Goal: Task Accomplishment & Management: Manage account settings

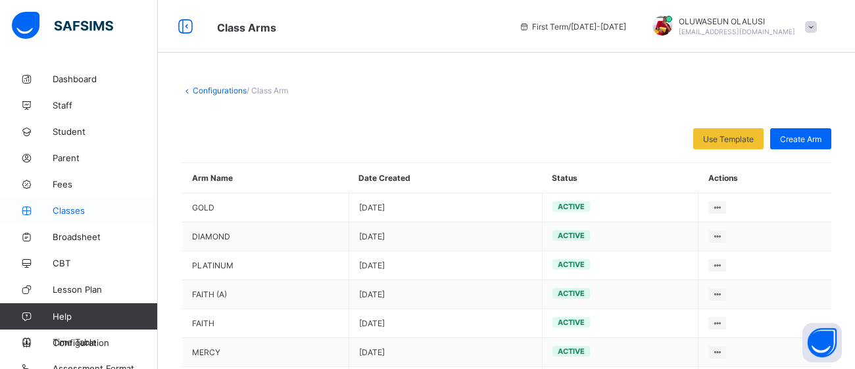
click at [67, 207] on span "Classes" at bounding box center [105, 210] width 105 height 11
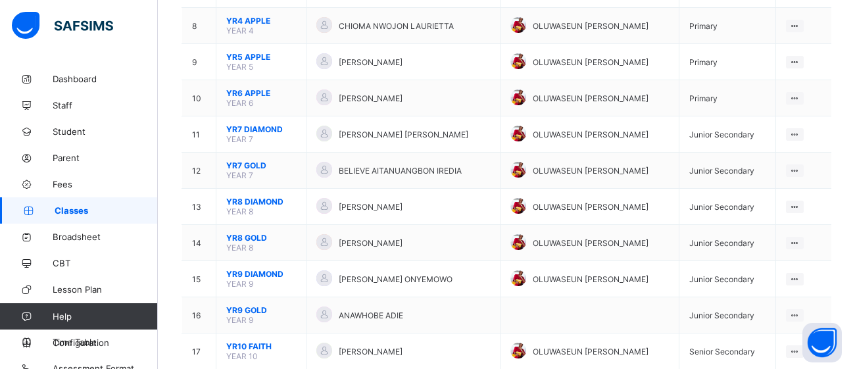
scroll to position [398, 0]
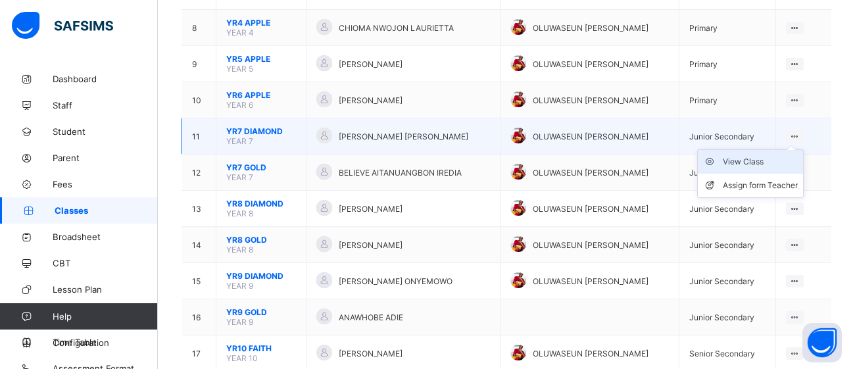
click at [761, 155] on div "View Class" at bounding box center [760, 161] width 75 height 13
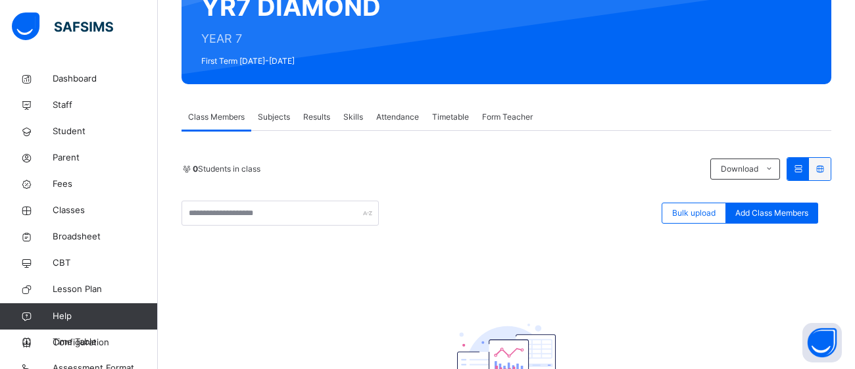
scroll to position [143, 0]
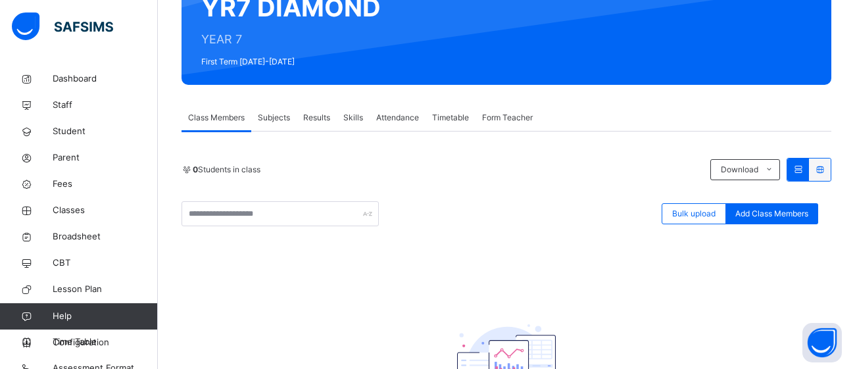
click at [280, 119] on span "Subjects" at bounding box center [274, 118] width 32 height 12
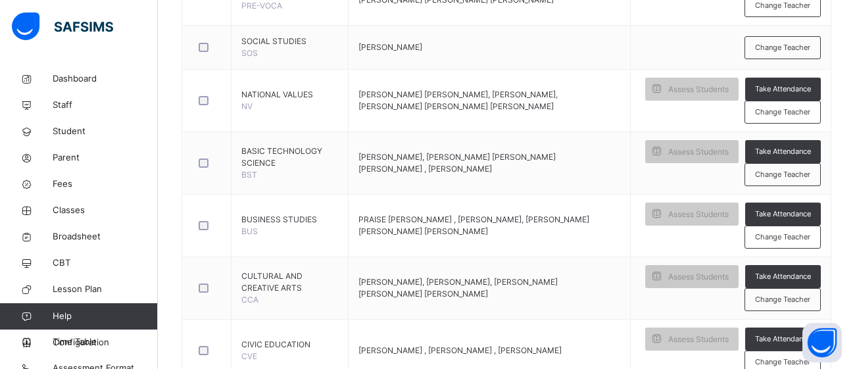
scroll to position [0, 0]
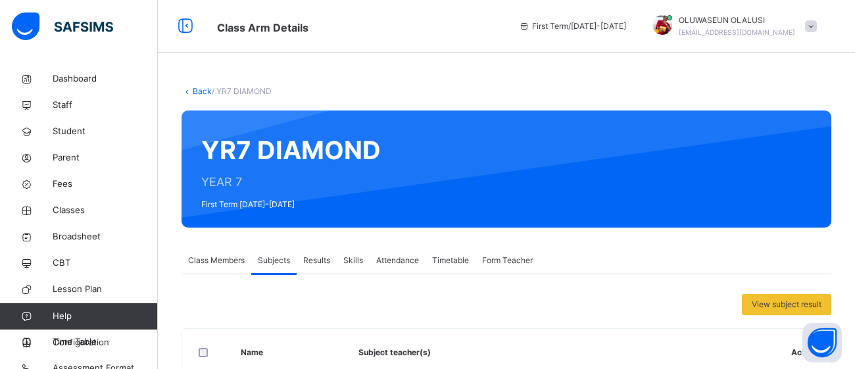
click at [201, 91] on link "Back" at bounding box center [202, 91] width 19 height 10
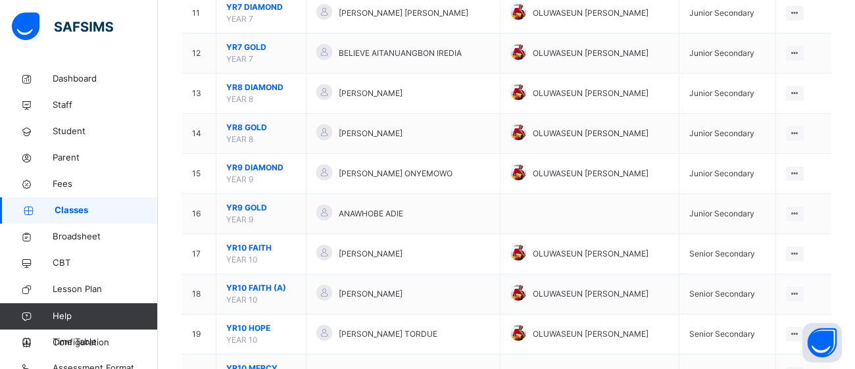
scroll to position [566, 0]
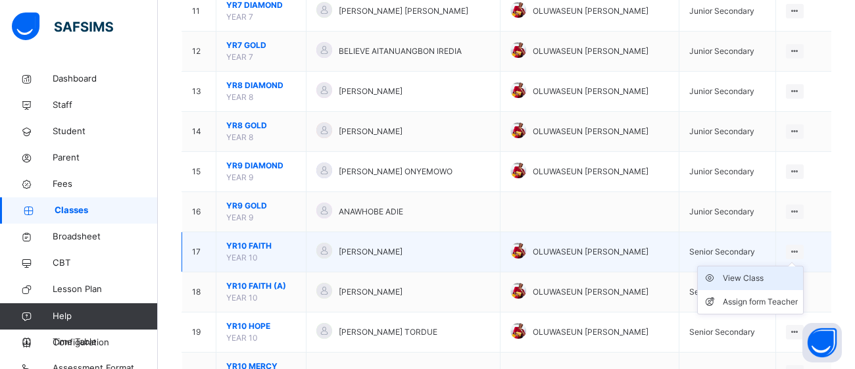
click at [766, 274] on div "View Class" at bounding box center [760, 278] width 75 height 13
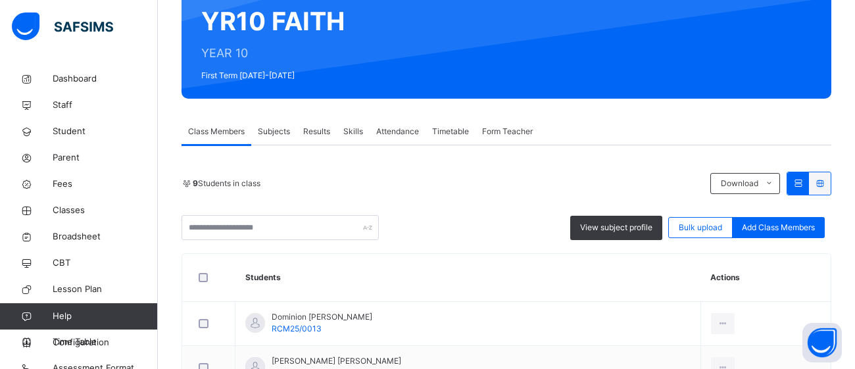
scroll to position [126, 0]
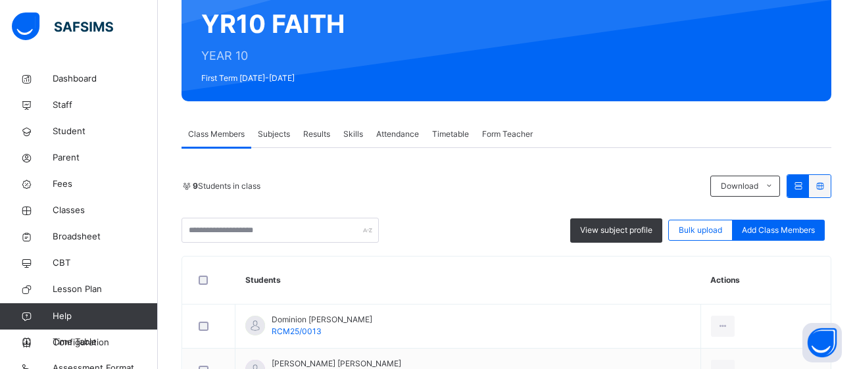
click at [278, 133] on span "Subjects" at bounding box center [274, 134] width 32 height 12
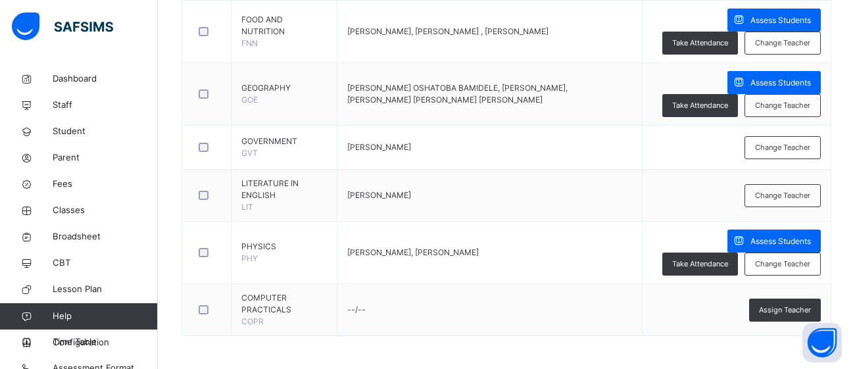
scroll to position [1695, 0]
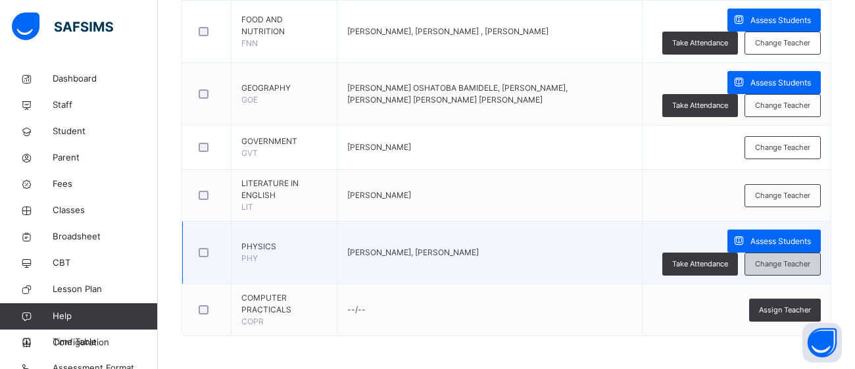
click at [764, 265] on span "Change Teacher" at bounding box center [782, 264] width 55 height 11
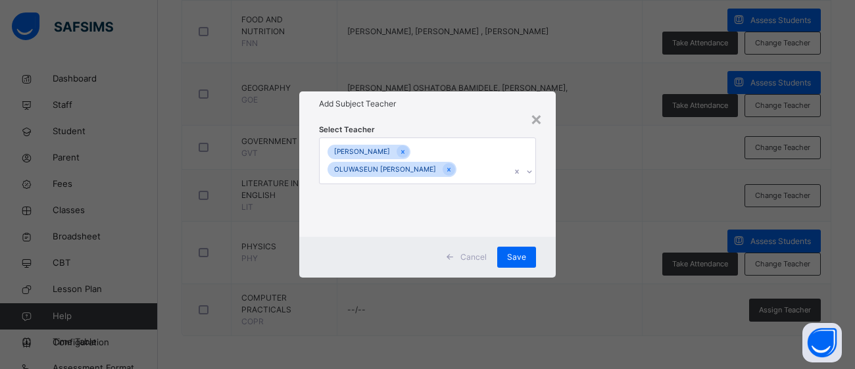
click at [464, 174] on div "[PERSON_NAME] Egbinyi AKPOJO OLUWASEUN [PERSON_NAME]" at bounding box center [415, 160] width 191 height 45
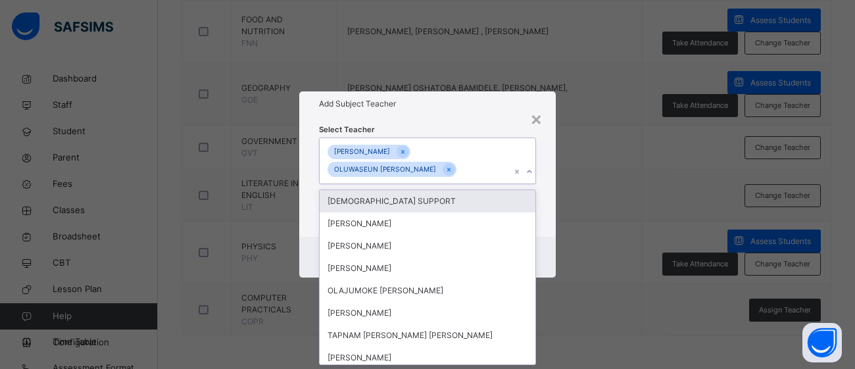
scroll to position [0, 0]
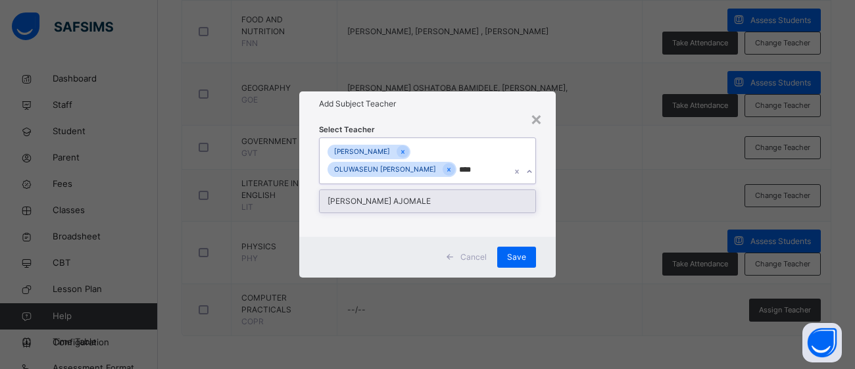
type input "*****"
click at [460, 199] on div "[PERSON_NAME] AJOMALE" at bounding box center [428, 201] width 216 height 22
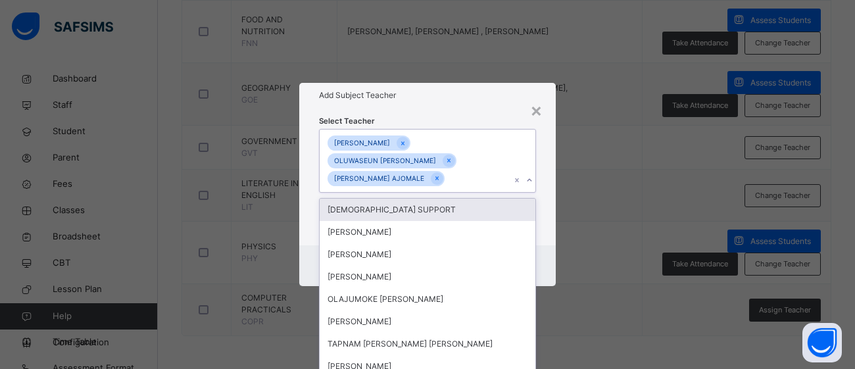
click at [468, 182] on div "[PERSON_NAME] AKPOJO OLUWASEUN [PERSON_NAME] [PERSON_NAME] AJOMALE" at bounding box center [415, 161] width 191 height 63
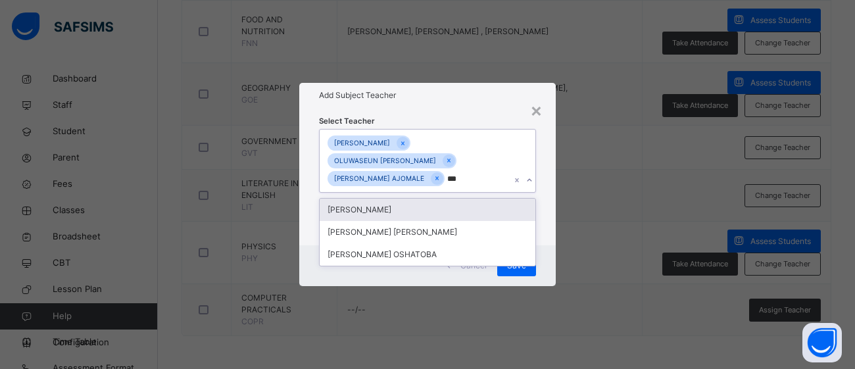
type input "****"
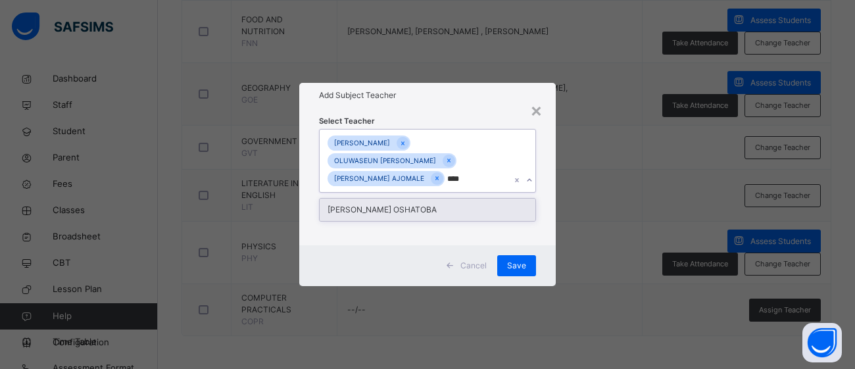
click at [460, 208] on div "[PERSON_NAME] OSHATOBA" at bounding box center [428, 210] width 216 height 22
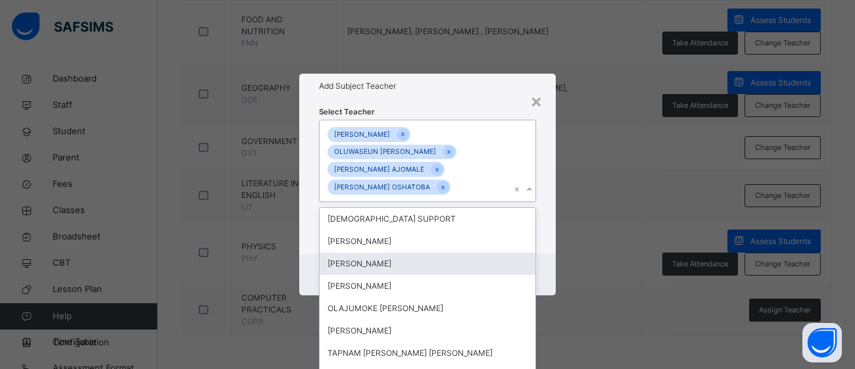
click at [601, 217] on div "× Add Subject Teacher Select Teacher option [PERSON_NAME] OSHATOBA, selected. o…" at bounding box center [427, 184] width 855 height 369
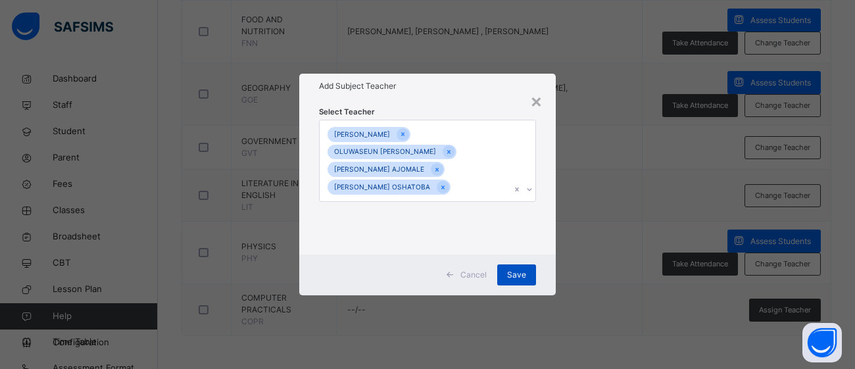
click at [520, 278] on span "Save" at bounding box center [516, 275] width 19 height 12
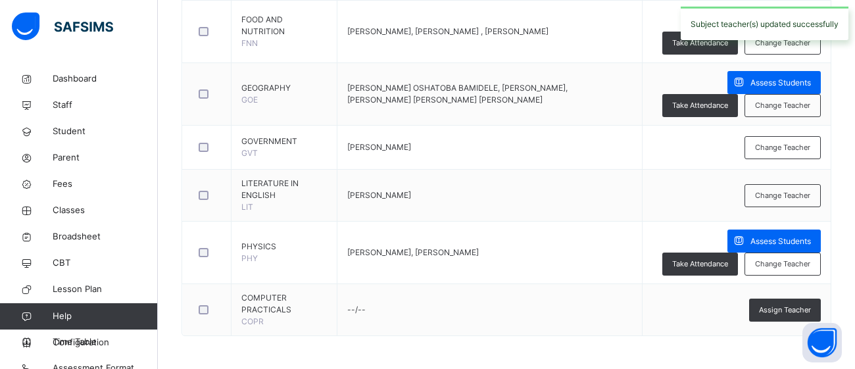
drag, startPoint x: 854, startPoint y: 145, endPoint x: 854, endPoint y: 189, distance: 44.7
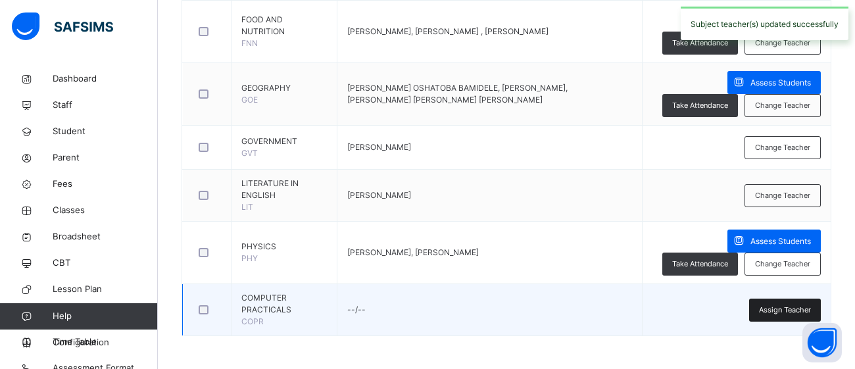
click at [778, 312] on span "Assign Teacher" at bounding box center [785, 310] width 52 height 11
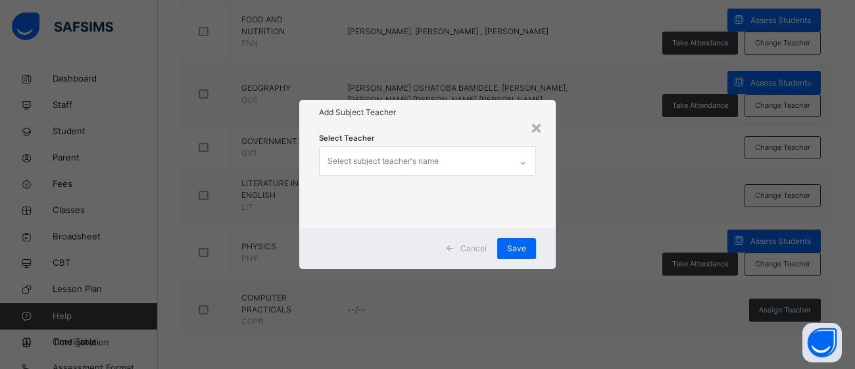
click at [380, 166] on div "Select subject teacher's name" at bounding box center [383, 161] width 111 height 25
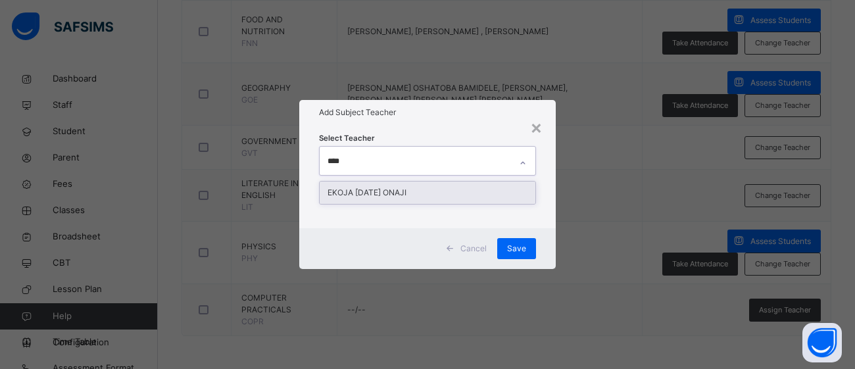
type input "*****"
click at [376, 192] on div "EKOJA [DATE] ONAJI" at bounding box center [428, 193] width 216 height 22
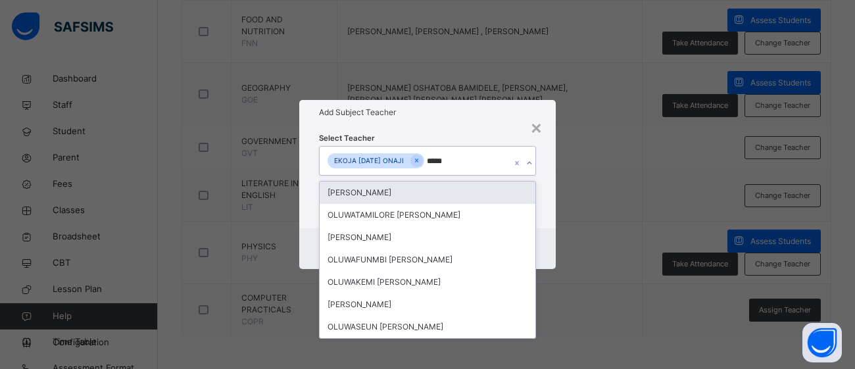
type input "******"
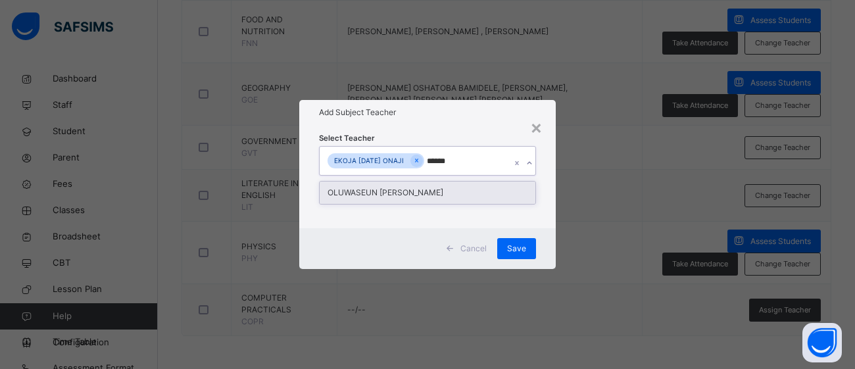
click at [445, 191] on div "OLUWASEUN [PERSON_NAME]" at bounding box center [428, 193] width 216 height 22
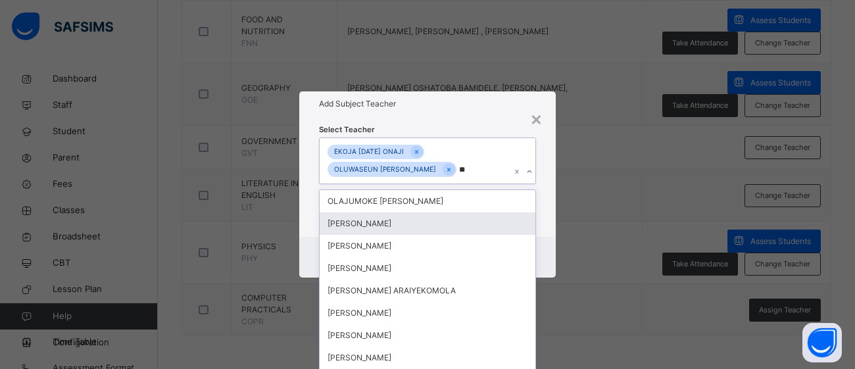
type input "*"
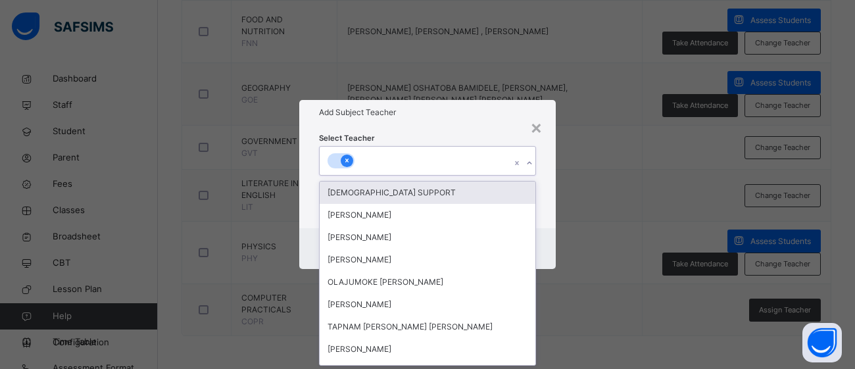
click at [345, 166] on div at bounding box center [347, 161] width 12 height 12
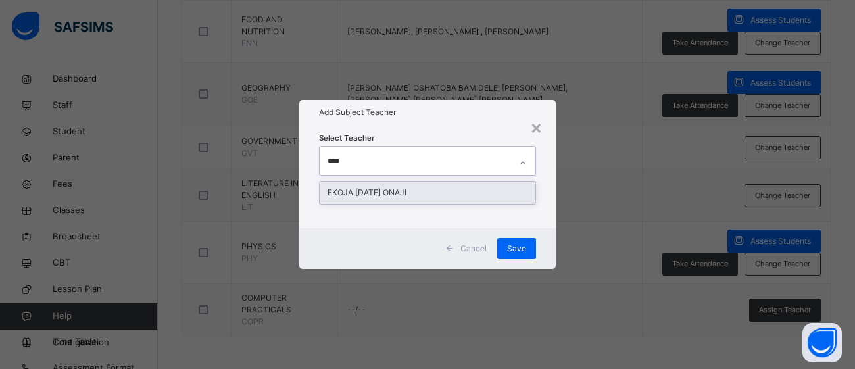
type input "*****"
click at [337, 187] on div "EKOJA [DATE] ONAJI" at bounding box center [428, 193] width 216 height 22
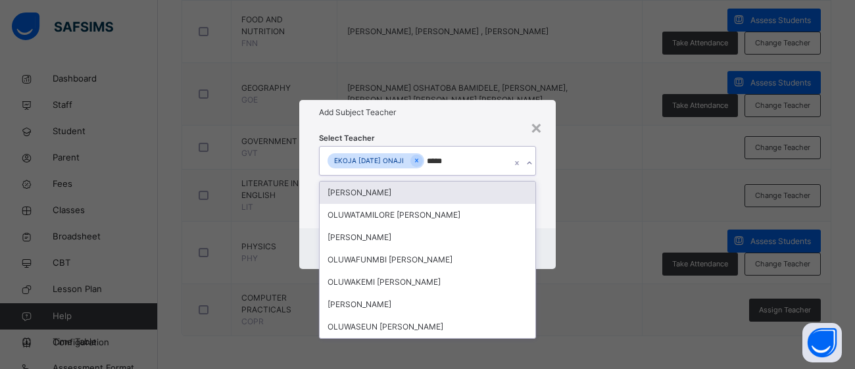
type input "******"
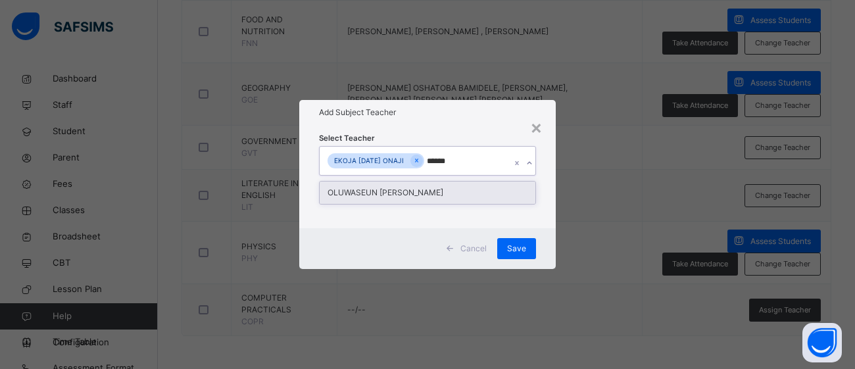
click at [431, 196] on div "OLUWASEUN [PERSON_NAME]" at bounding box center [428, 193] width 216 height 22
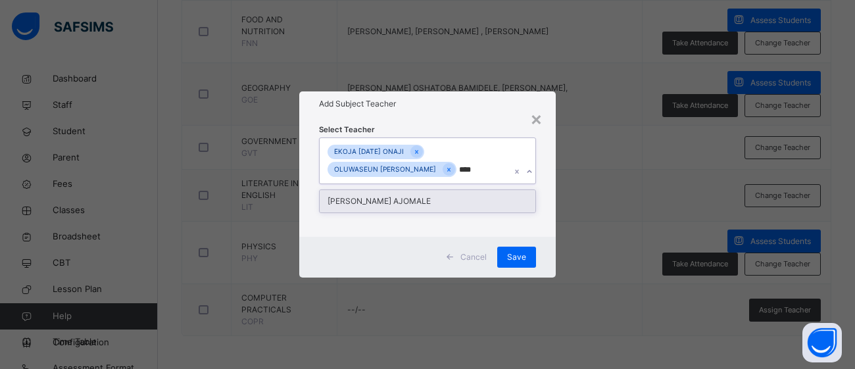
type input "*****"
click at [468, 205] on div "[PERSON_NAME] AJOMALE" at bounding box center [428, 201] width 216 height 22
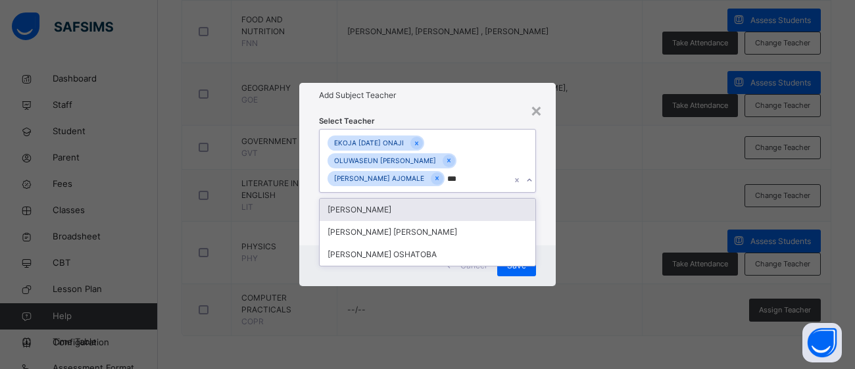
type input "****"
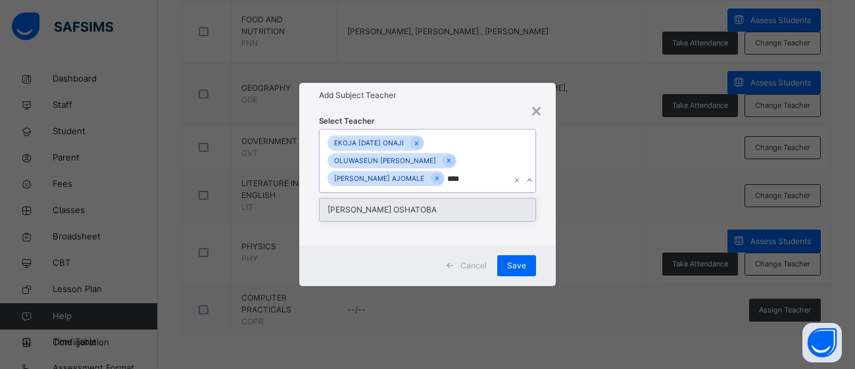
click at [470, 209] on div "[PERSON_NAME] OSHATOBA" at bounding box center [428, 210] width 216 height 22
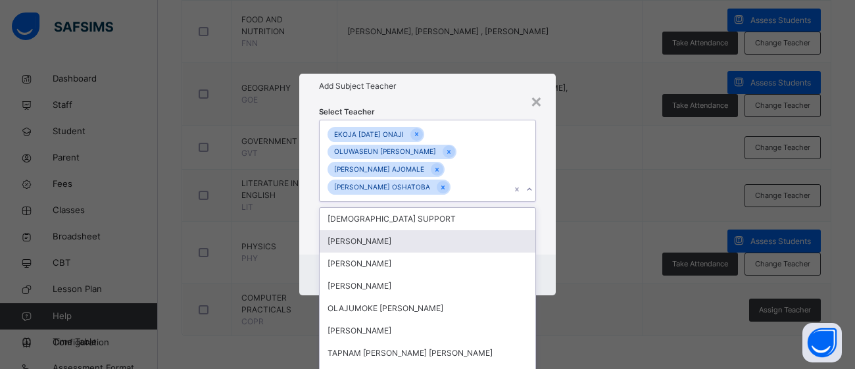
click at [595, 206] on div "× Add Subject Teacher Select Teacher option [PERSON_NAME] OSHATOBA, selected. o…" at bounding box center [427, 184] width 855 height 369
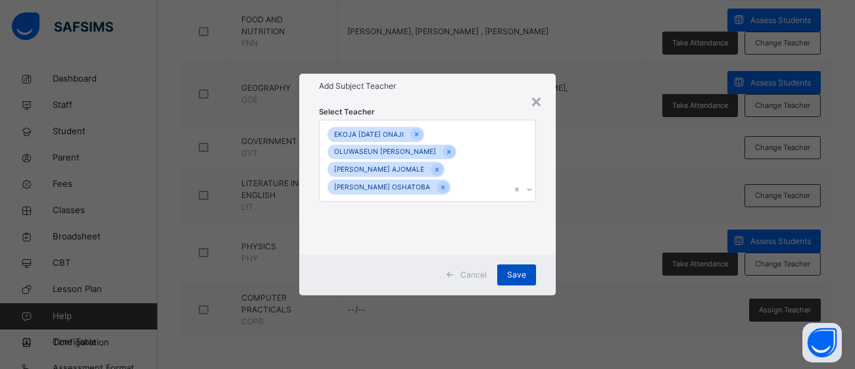
click at [526, 272] on span "Save" at bounding box center [516, 275] width 19 height 12
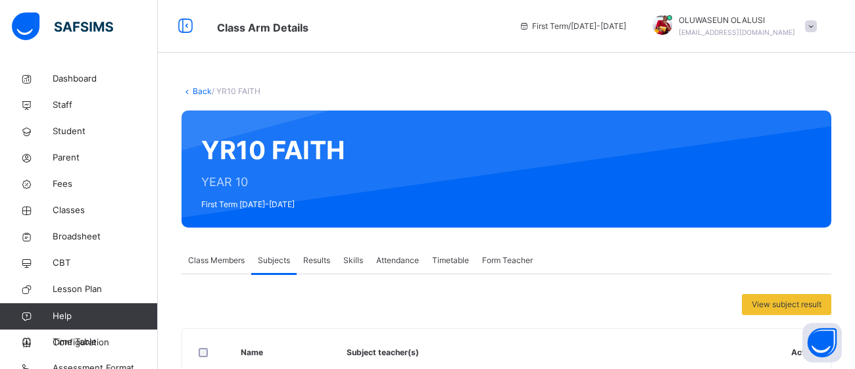
click at [195, 91] on link "Back" at bounding box center [202, 91] width 19 height 10
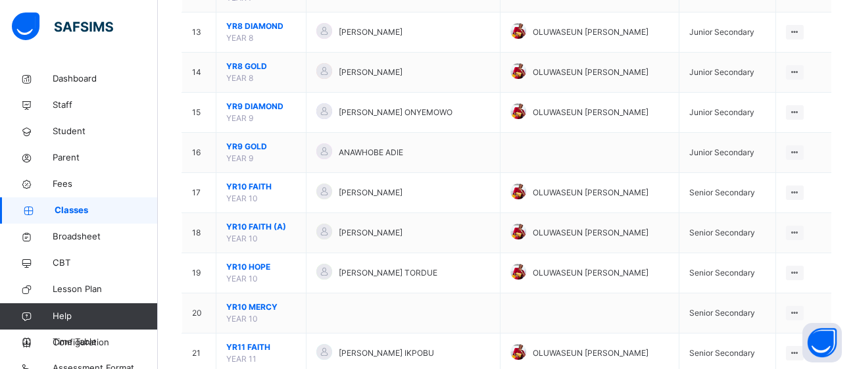
scroll to position [632, 0]
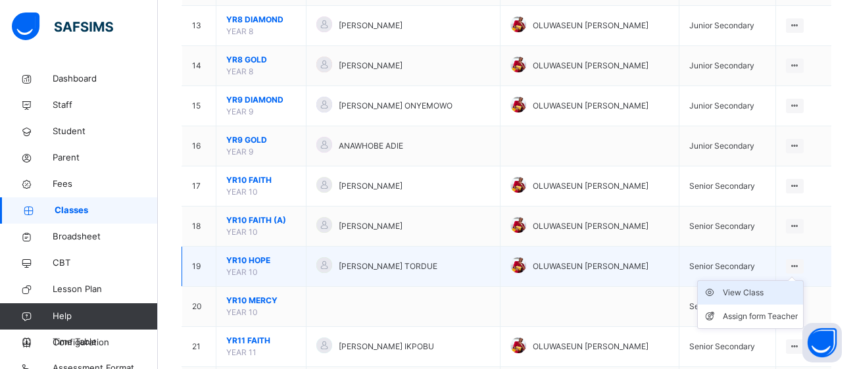
click at [739, 295] on div "View Class" at bounding box center [760, 292] width 75 height 13
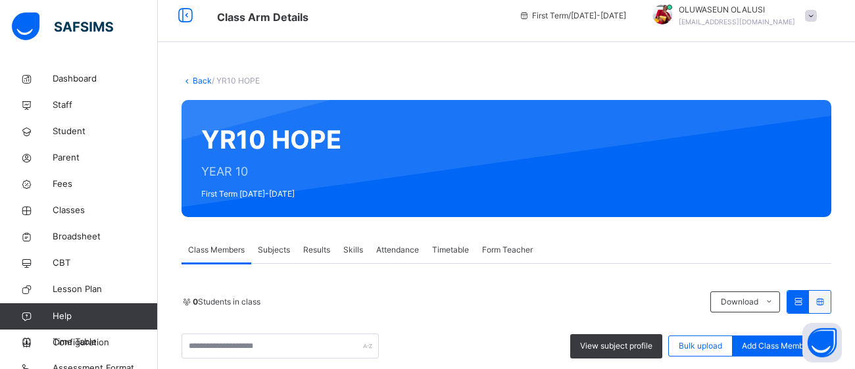
scroll to position [632, 0]
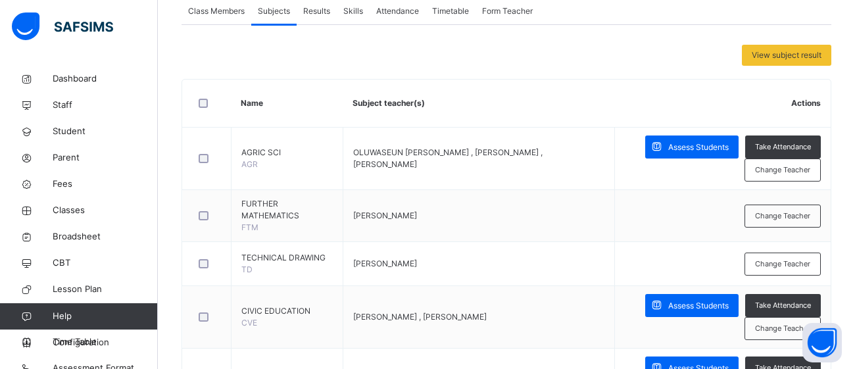
scroll to position [253, 0]
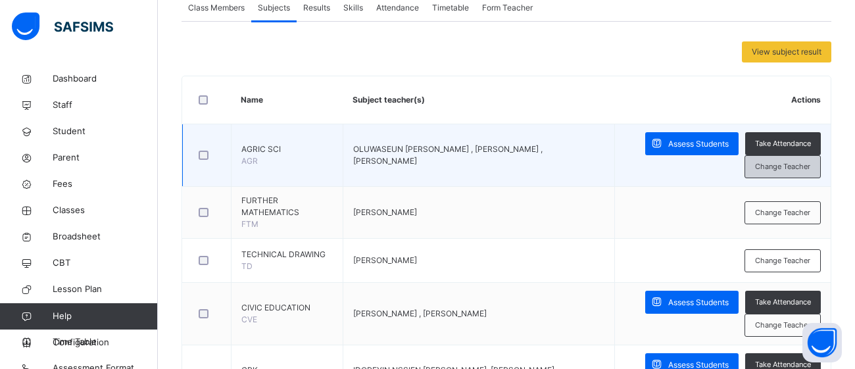
click at [793, 164] on span "Change Teacher" at bounding box center [782, 166] width 55 height 11
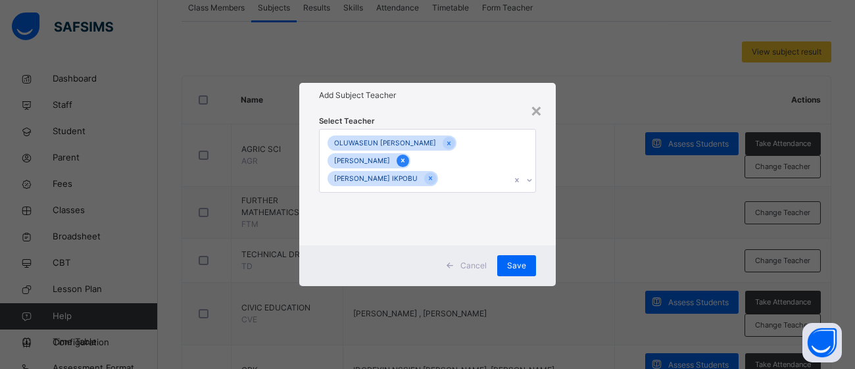
click at [399, 162] on icon at bounding box center [402, 160] width 7 height 9
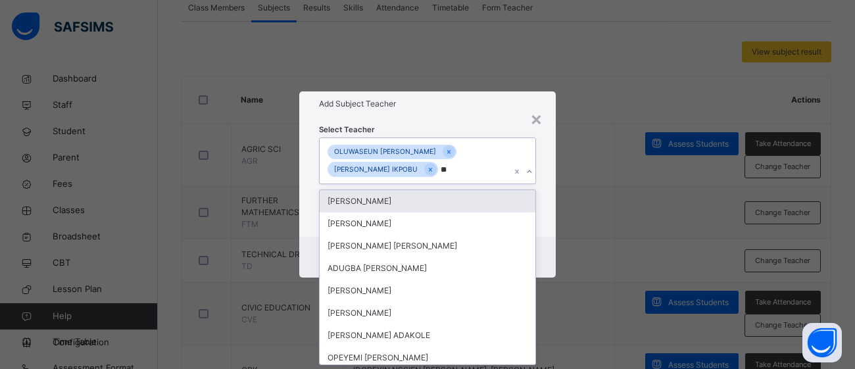
scroll to position [0, 0]
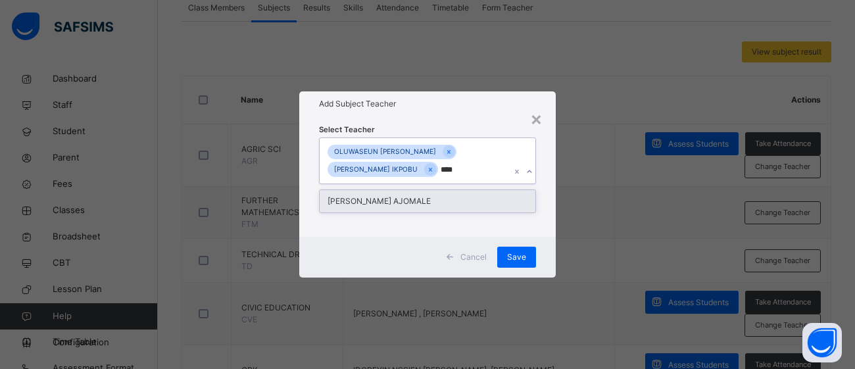
type input "*****"
click at [430, 196] on div "[PERSON_NAME] AJOMALE" at bounding box center [428, 201] width 216 height 22
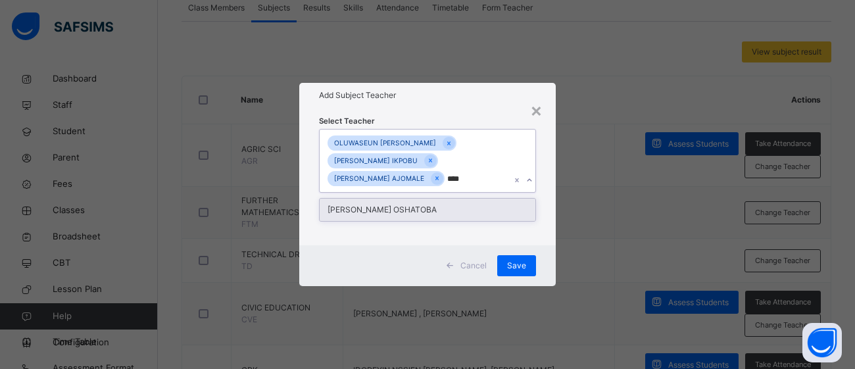
type input "*****"
click at [451, 215] on div "[PERSON_NAME] OSHATOBA" at bounding box center [428, 210] width 216 height 22
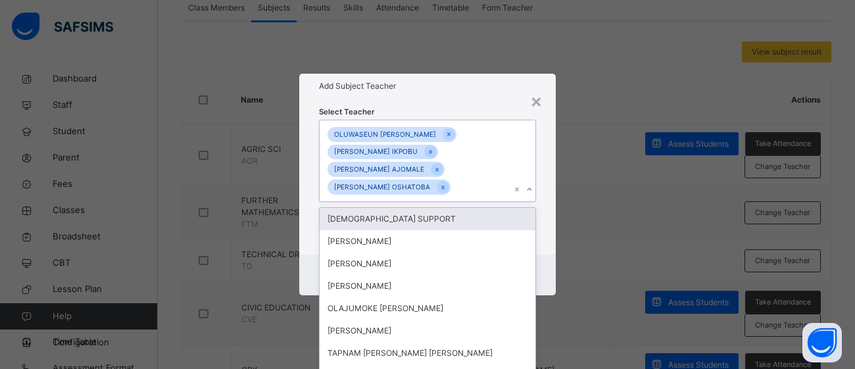
click at [580, 226] on div "× Add Subject Teacher Select Teacher option [PERSON_NAME] OSHATOBA, selected. o…" at bounding box center [427, 184] width 855 height 369
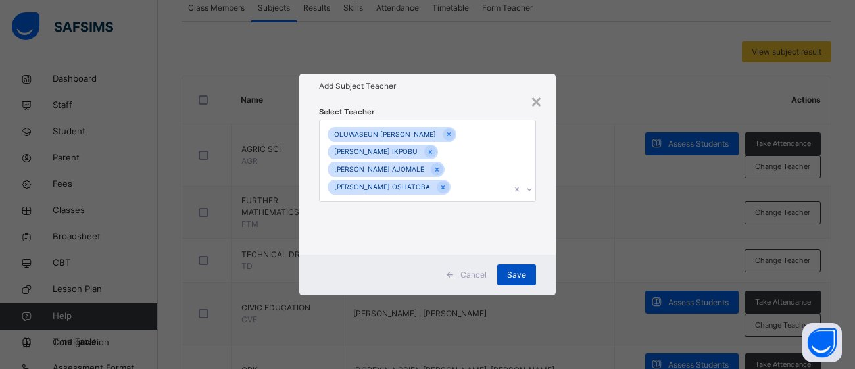
click at [517, 271] on span "Save" at bounding box center [516, 275] width 19 height 12
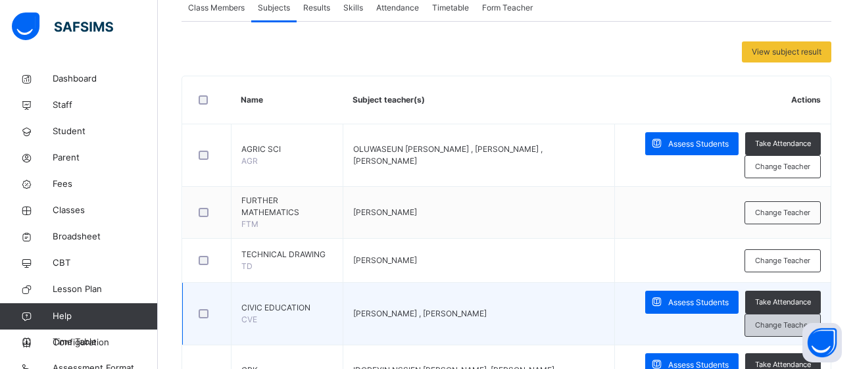
click at [775, 329] on span "Change Teacher" at bounding box center [782, 325] width 55 height 11
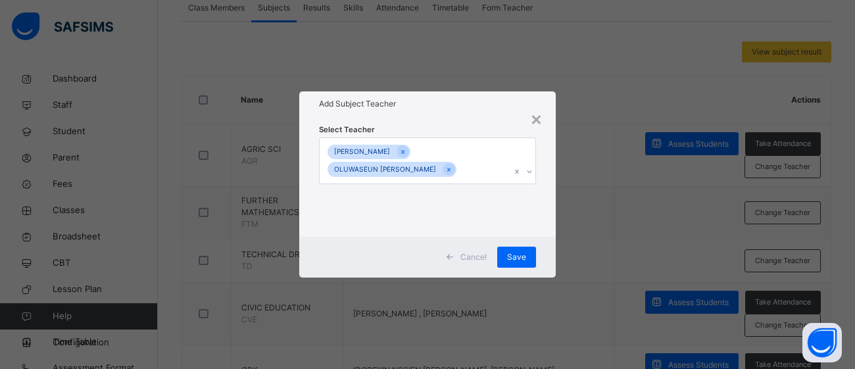
click at [466, 176] on div "[PERSON_NAME] OLUWASEUN [PERSON_NAME]" at bounding box center [415, 160] width 191 height 45
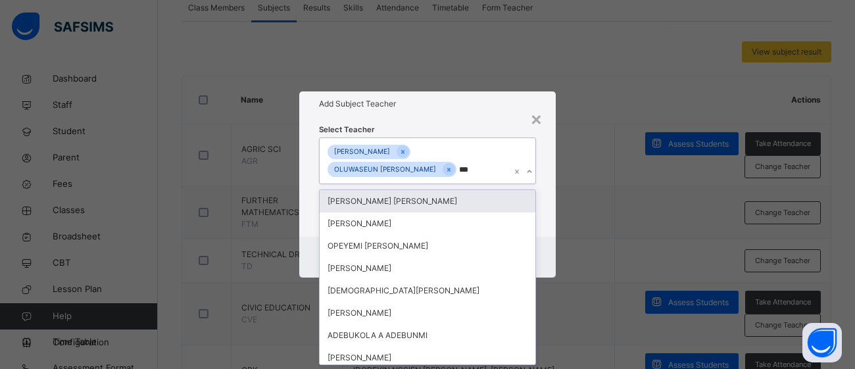
type input "****"
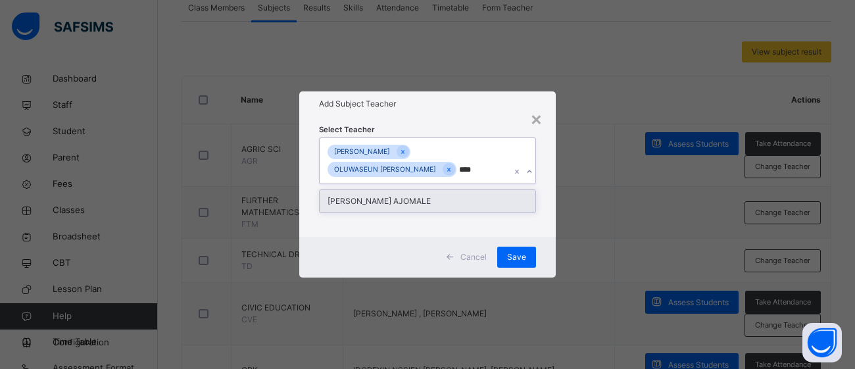
click at [453, 198] on div "[PERSON_NAME] AJOMALE" at bounding box center [428, 201] width 216 height 22
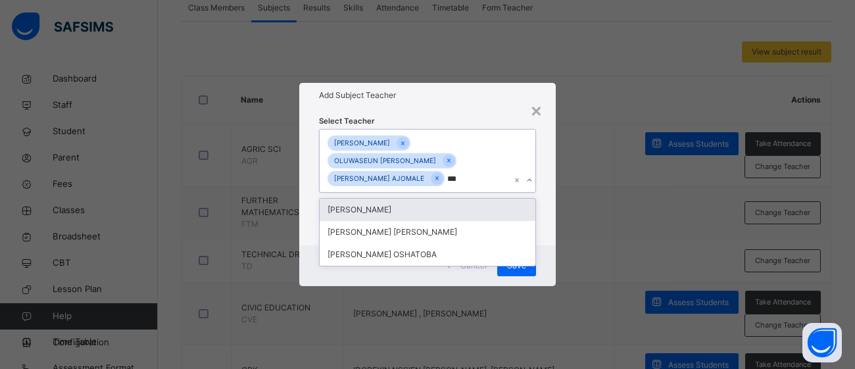
type input "****"
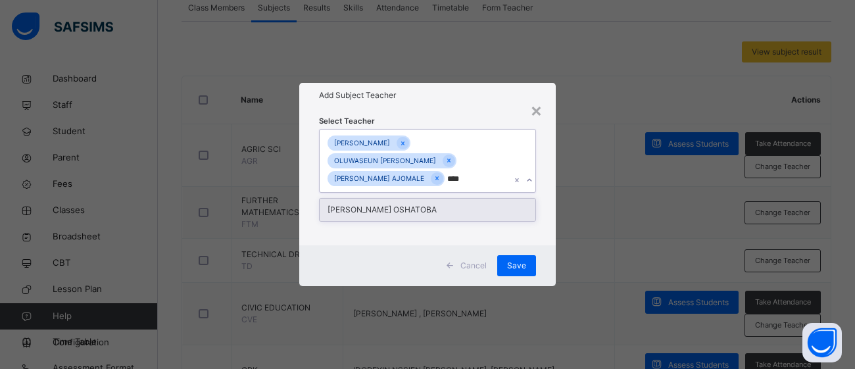
click at [455, 207] on div "[PERSON_NAME] OSHATOBA" at bounding box center [428, 210] width 216 height 22
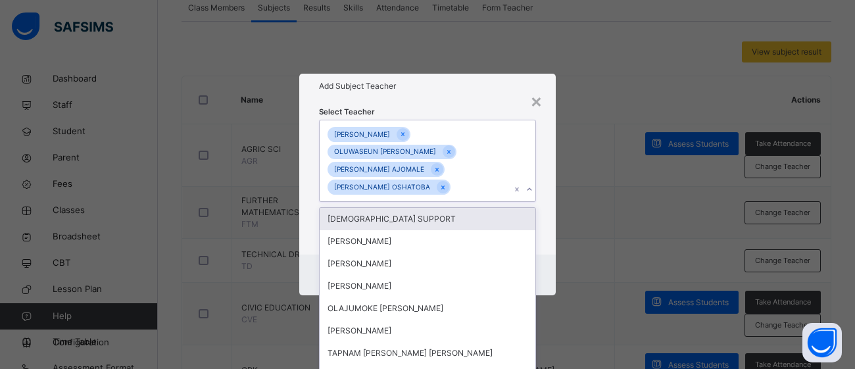
click at [604, 172] on div "× Add Subject Teacher Select Teacher option [PERSON_NAME] OSHATOBA, selected. o…" at bounding box center [427, 184] width 855 height 369
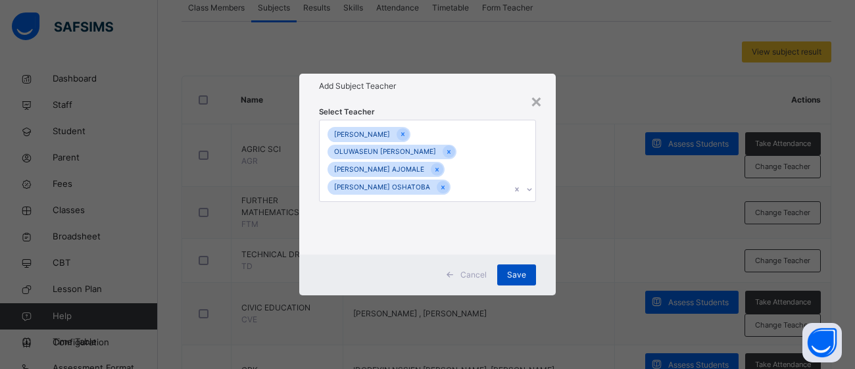
click at [517, 272] on span "Save" at bounding box center [516, 275] width 19 height 12
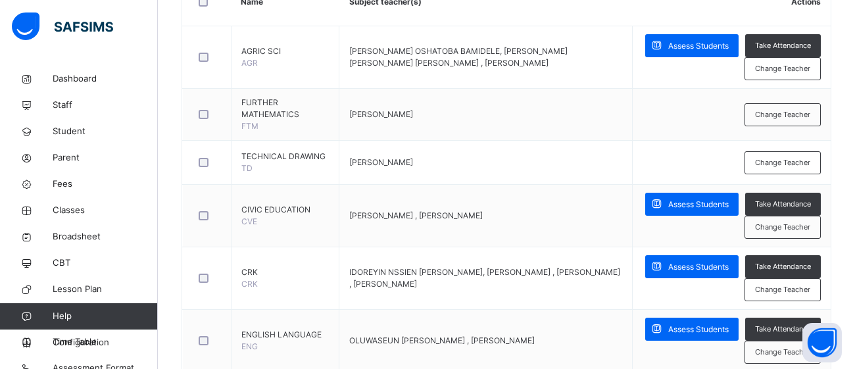
scroll to position [348, 0]
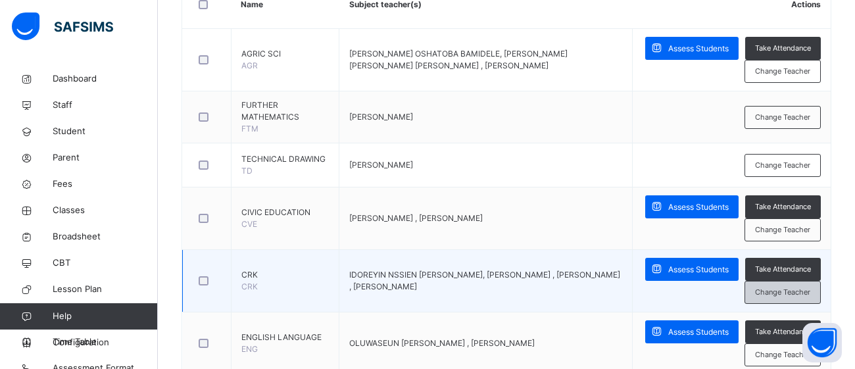
click at [768, 293] on span "Change Teacher" at bounding box center [782, 292] width 55 height 11
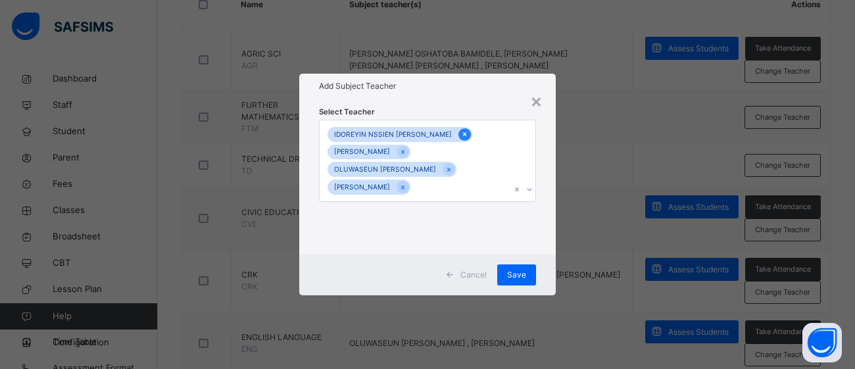
click at [461, 139] on icon at bounding box center [464, 134] width 7 height 9
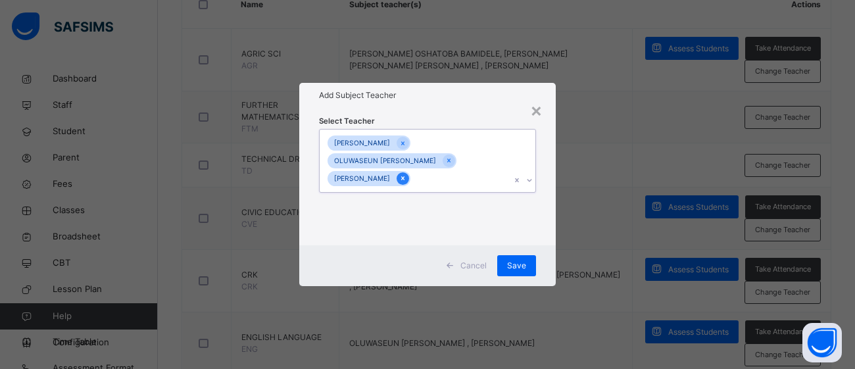
click at [399, 180] on icon at bounding box center [402, 178] width 7 height 9
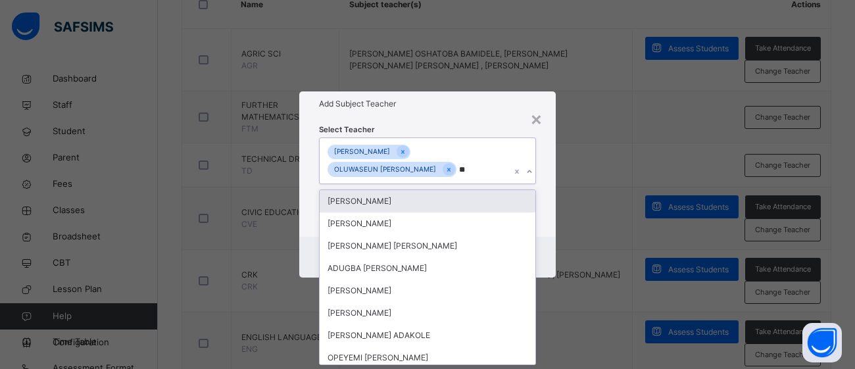
scroll to position [0, 0]
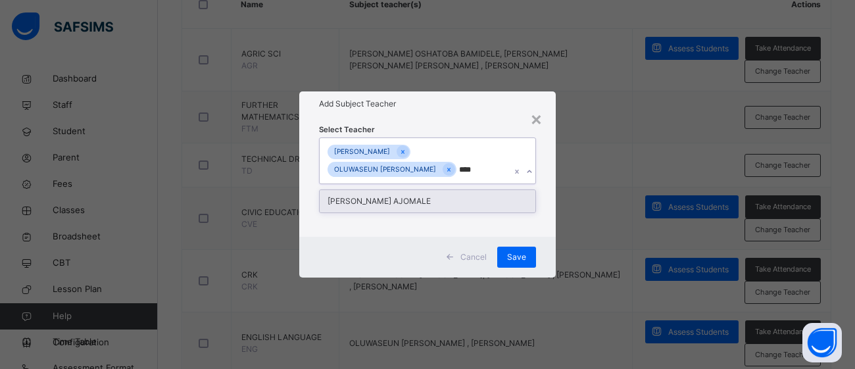
type input "*****"
click at [397, 205] on div "[PERSON_NAME] AJOMALE" at bounding box center [428, 201] width 216 height 22
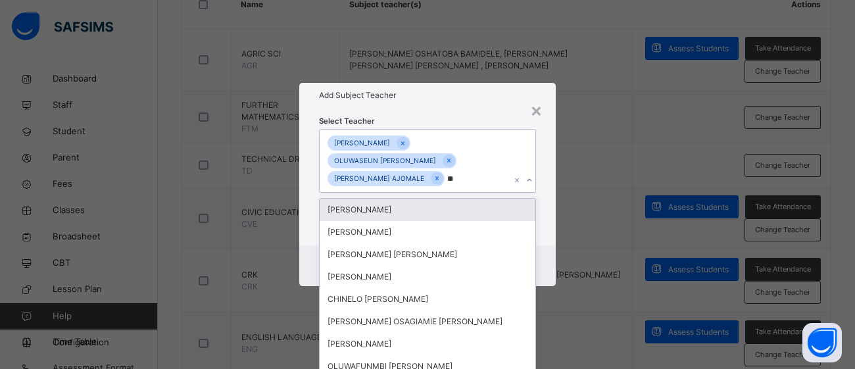
type input "***"
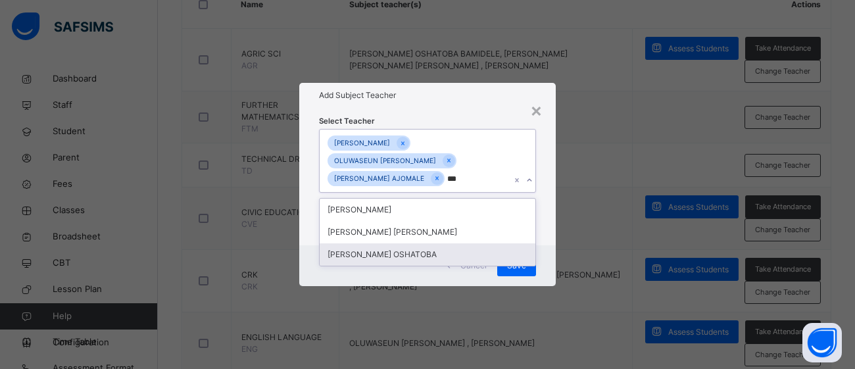
click at [475, 249] on div "[PERSON_NAME] OSHATOBA" at bounding box center [428, 254] width 216 height 22
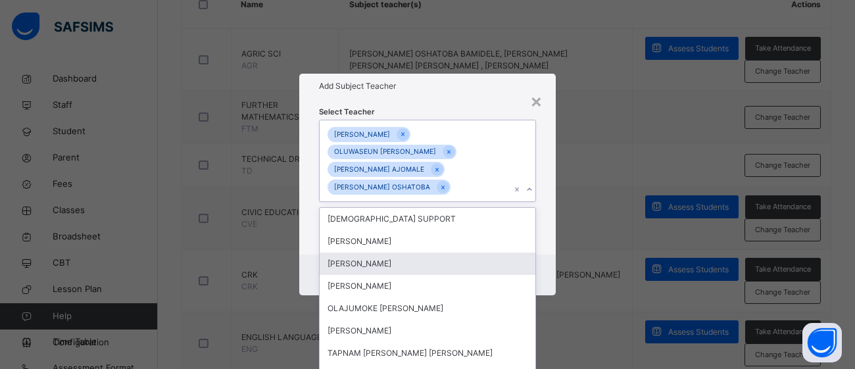
click at [583, 212] on div "× Add Subject Teacher Select Teacher option [PERSON_NAME] OSHATOBA, selected. o…" at bounding box center [427, 184] width 855 height 369
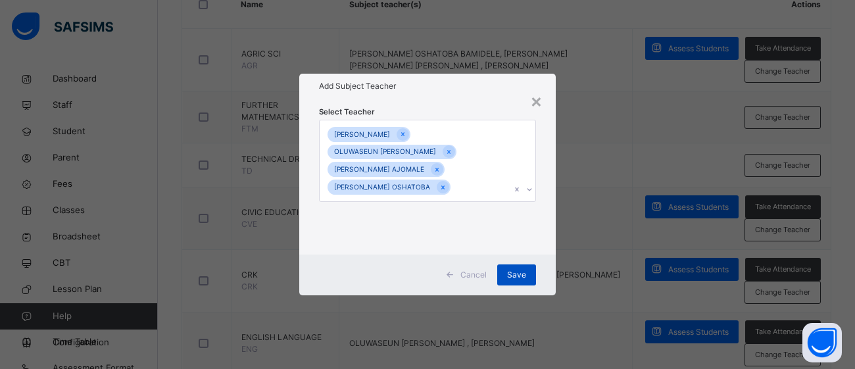
click at [532, 272] on div "Save" at bounding box center [516, 274] width 39 height 21
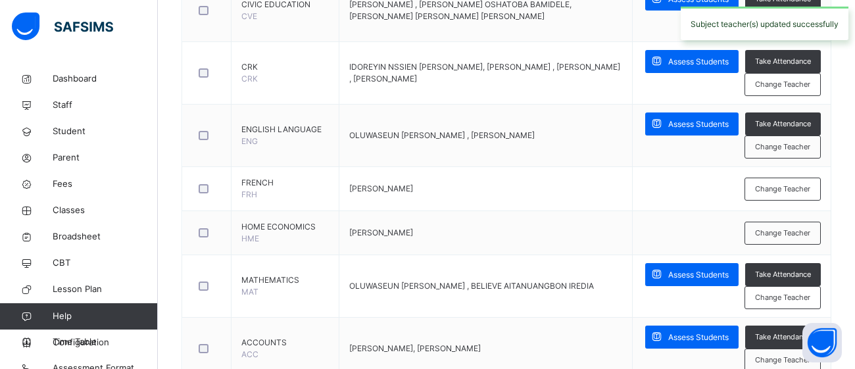
scroll to position [558, 0]
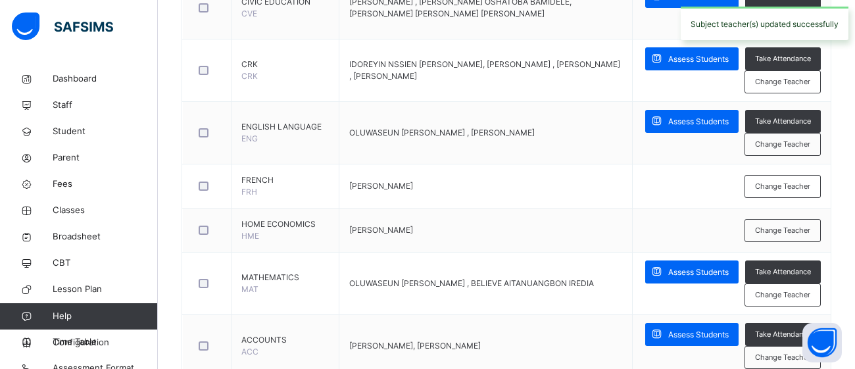
drag, startPoint x: 854, startPoint y: 166, endPoint x: 854, endPoint y: 186, distance: 19.1
click at [854, 186] on html "Class Arm Details First Term / [DATE]-[DATE] OLUWASEUN OLALUSI [EMAIL_ADDRESS][…" at bounding box center [427, 272] width 855 height 1661
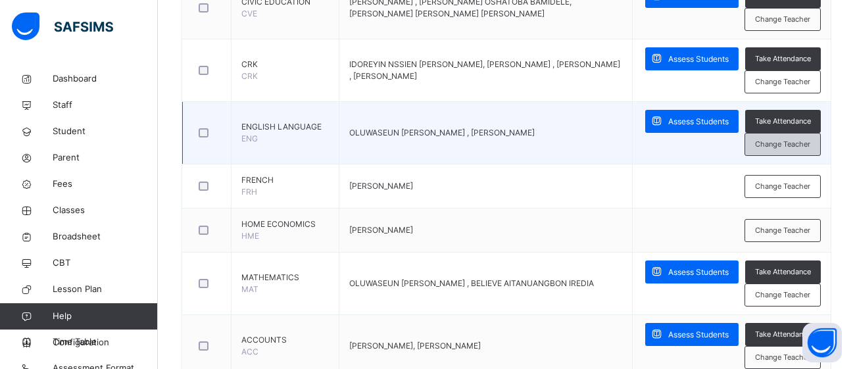
click at [780, 144] on span "Change Teacher" at bounding box center [782, 144] width 55 height 11
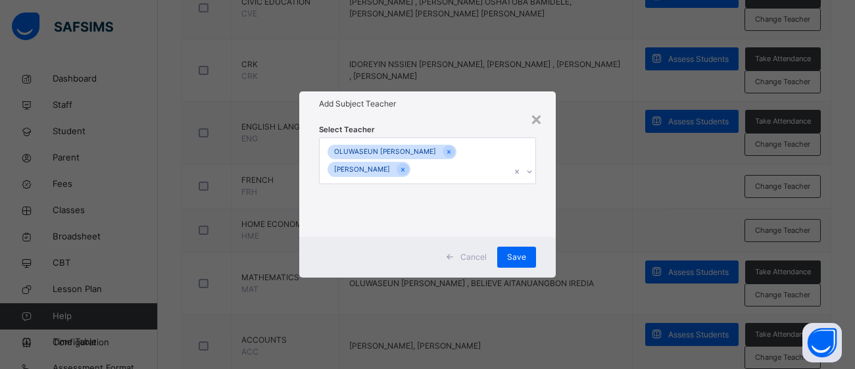
click at [449, 172] on div "OLUWASEUN [PERSON_NAME] [PERSON_NAME]" at bounding box center [415, 160] width 191 height 45
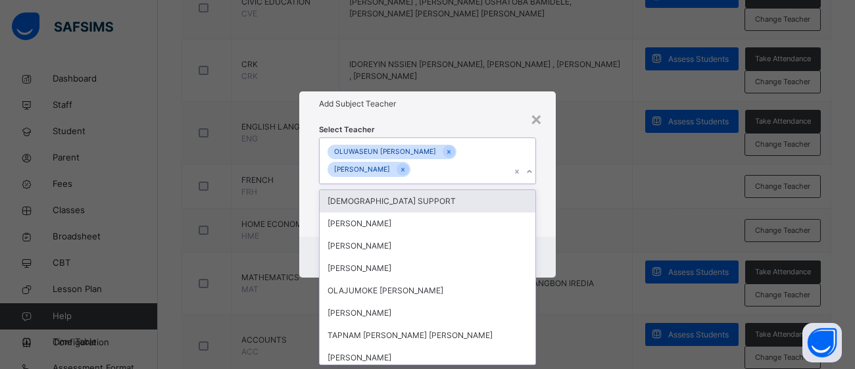
scroll to position [0, 0]
type input "****"
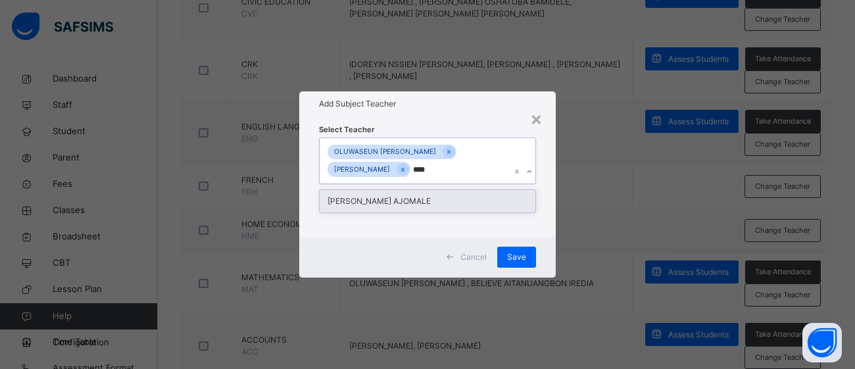
click at [440, 198] on div "[PERSON_NAME] AJOMALE" at bounding box center [428, 201] width 216 height 22
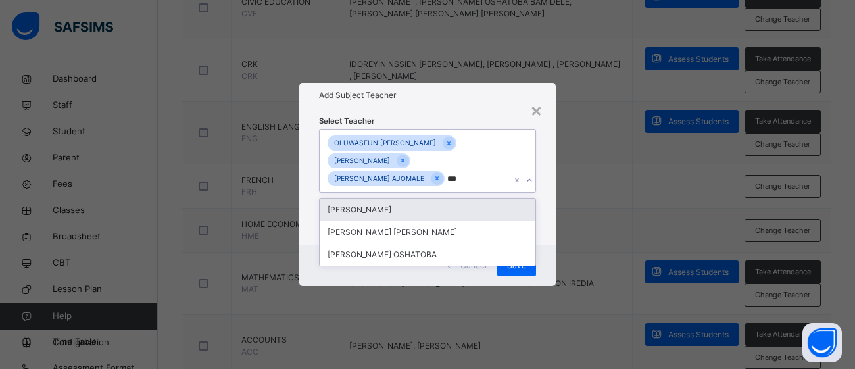
type input "****"
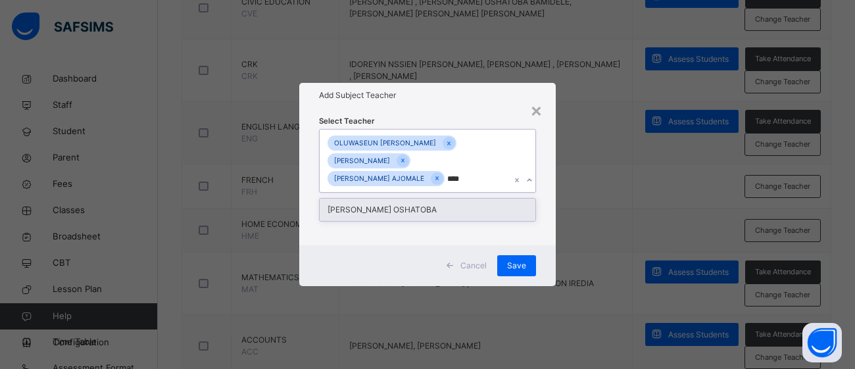
click at [467, 214] on div "[PERSON_NAME] OSHATOBA" at bounding box center [428, 210] width 216 height 22
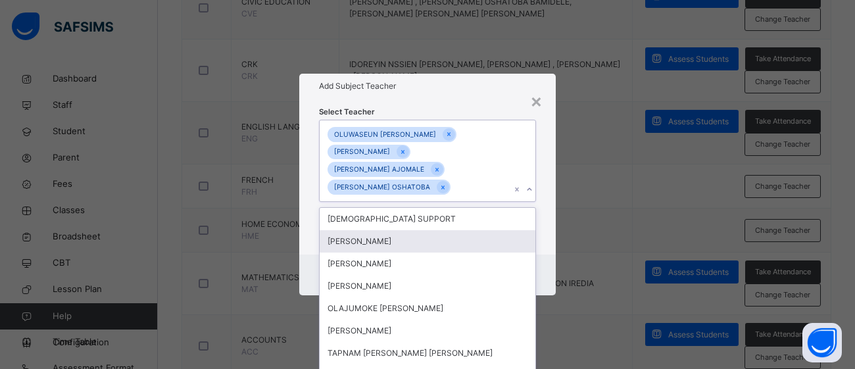
click at [589, 211] on div "× Add Subject Teacher Select Teacher option [PERSON_NAME] OSHATOBA, selected. o…" at bounding box center [427, 184] width 855 height 369
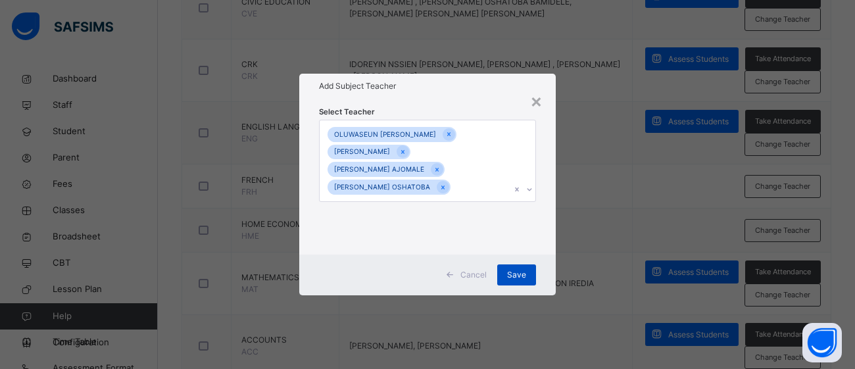
click at [528, 271] on div "Save" at bounding box center [516, 274] width 39 height 21
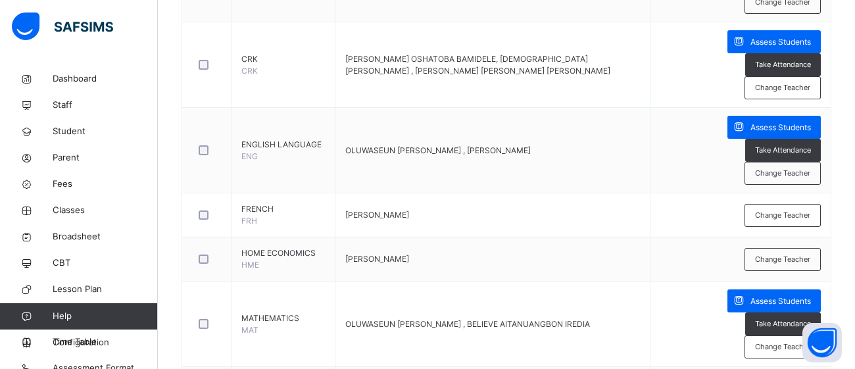
scroll to position [626, 0]
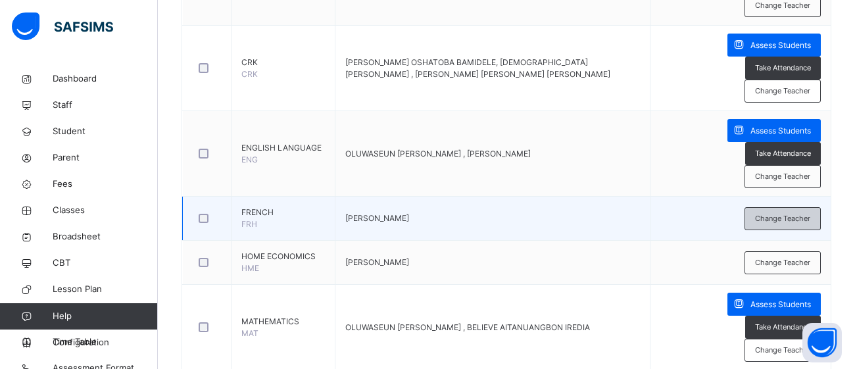
click at [772, 213] on span "Change Teacher" at bounding box center [782, 218] width 55 height 11
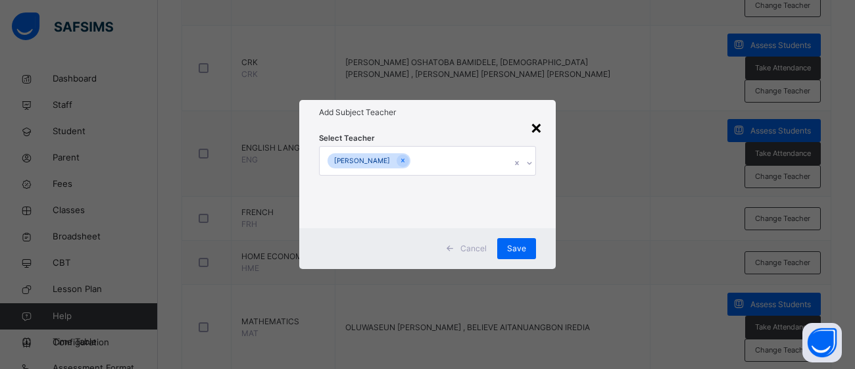
click at [540, 127] on div "×" at bounding box center [536, 127] width 12 height 28
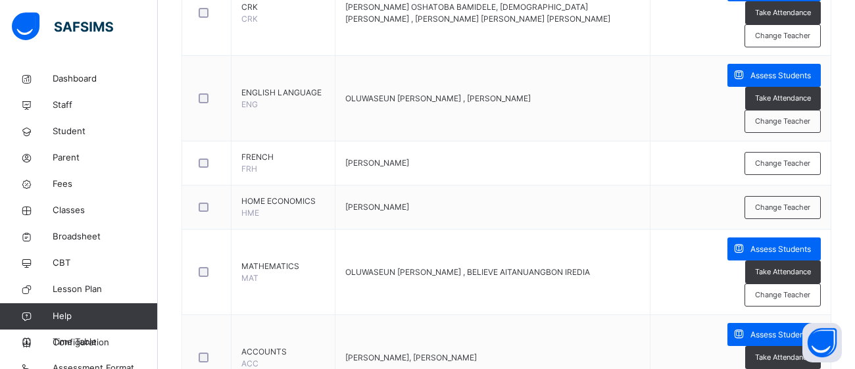
scroll to position [676, 0]
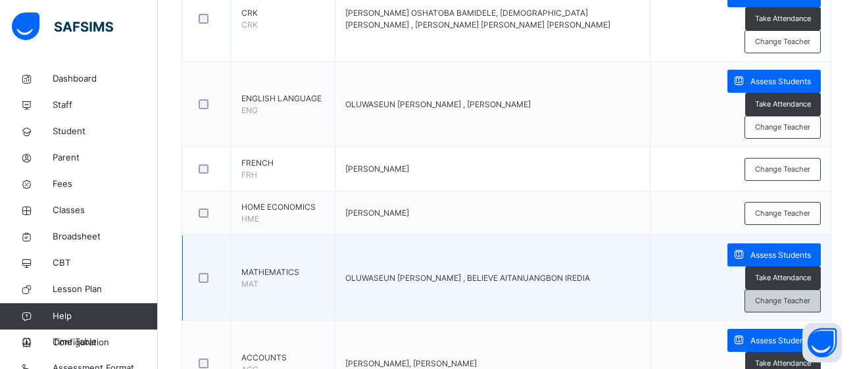
click at [777, 295] on span "Change Teacher" at bounding box center [782, 300] width 55 height 11
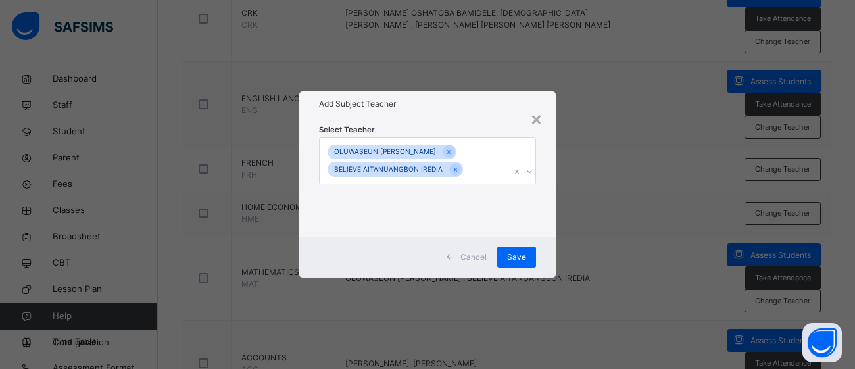
click at [491, 174] on div "OLUWASEUN [PERSON_NAME] BELIEVE AITANUANGBON IREDIA" at bounding box center [415, 160] width 191 height 45
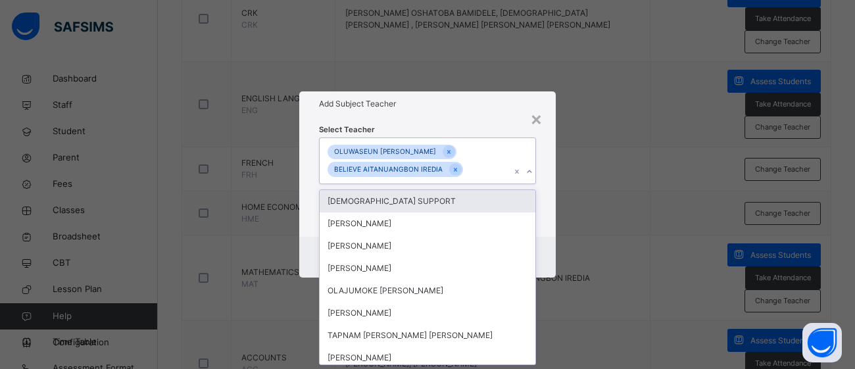
scroll to position [0, 0]
type input "****"
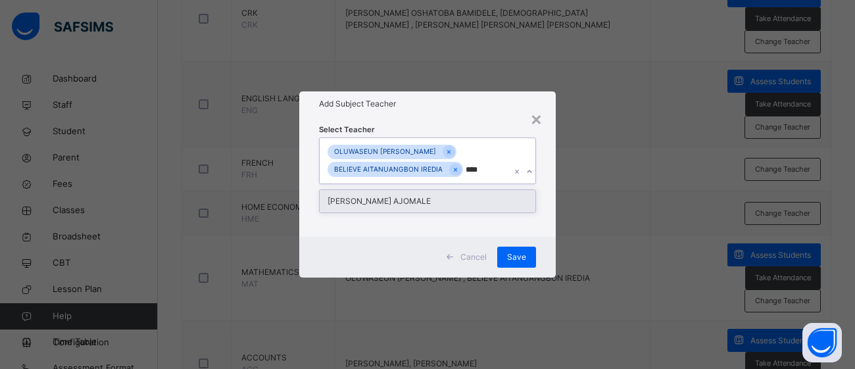
click at [483, 206] on div "[PERSON_NAME] AJOMALE" at bounding box center [428, 201] width 216 height 22
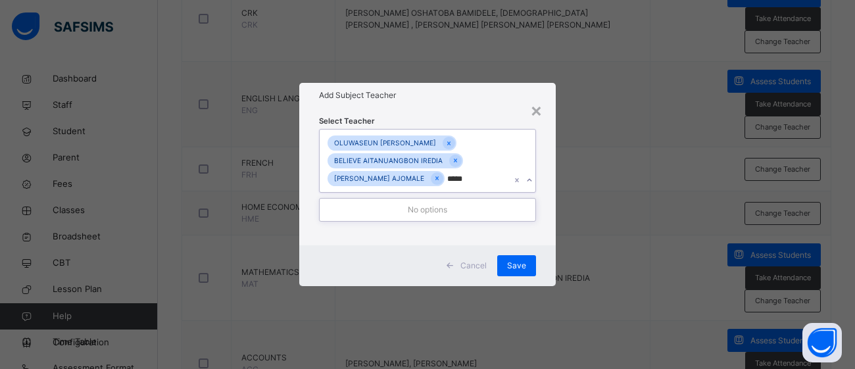
type input "****"
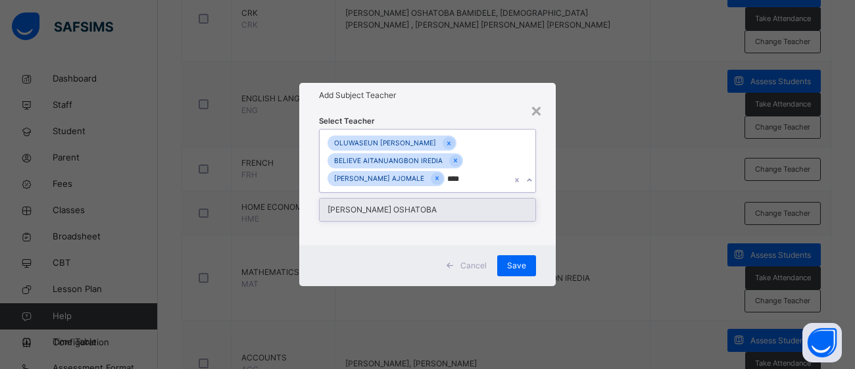
click at [443, 209] on div "[PERSON_NAME] OSHATOBA" at bounding box center [428, 210] width 216 height 22
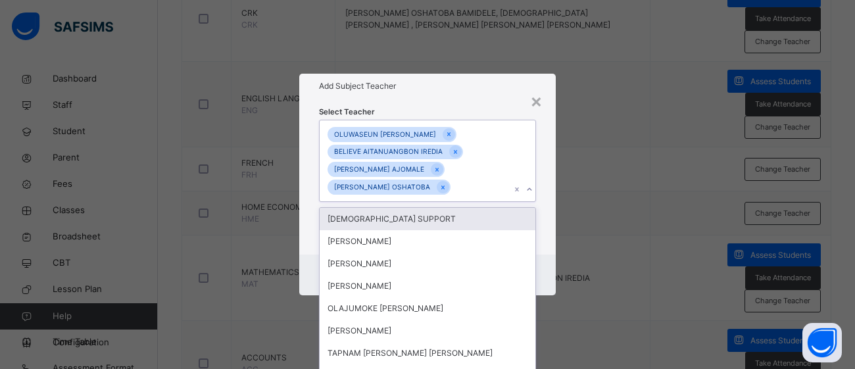
click at [573, 195] on div "× Add Subject Teacher Select Teacher option [PERSON_NAME] OSHATOBA, selected. o…" at bounding box center [427, 184] width 855 height 369
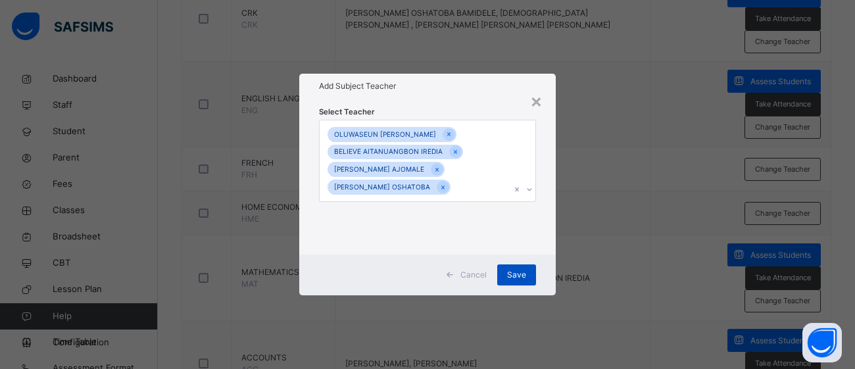
click at [519, 280] on span "Save" at bounding box center [516, 275] width 19 height 12
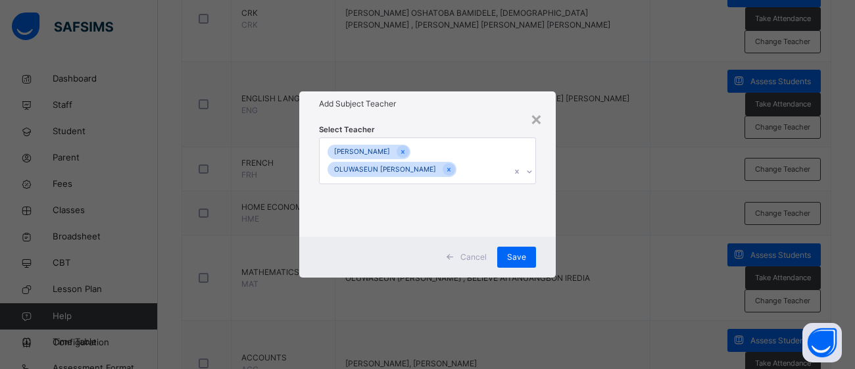
click at [474, 170] on div "[PERSON_NAME] N OLUWASEUN [PERSON_NAME]" at bounding box center [415, 160] width 191 height 45
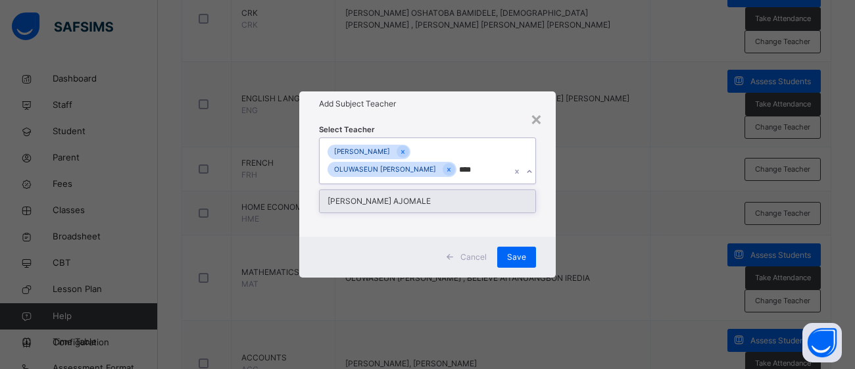
type input "*****"
click at [471, 201] on div "[PERSON_NAME] AJOMALE" at bounding box center [428, 201] width 216 height 22
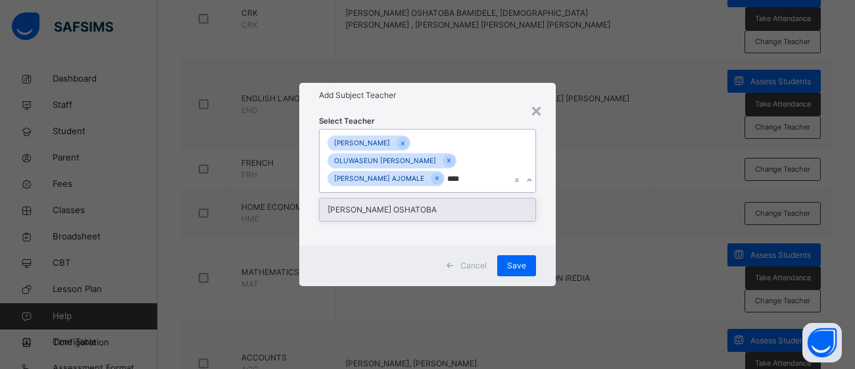
type input "*****"
click at [455, 209] on div "[PERSON_NAME] OSHATOBA" at bounding box center [428, 210] width 216 height 22
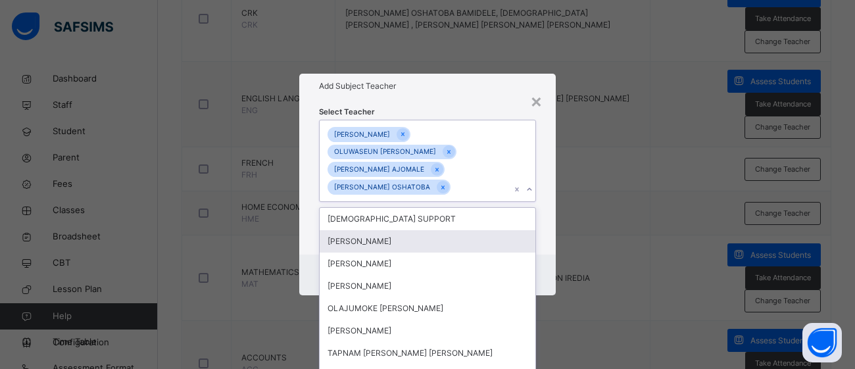
click at [566, 243] on div "× Add Subject Teacher Select Teacher option [PERSON_NAME] OSHATOBA, selected. o…" at bounding box center [427, 184] width 855 height 369
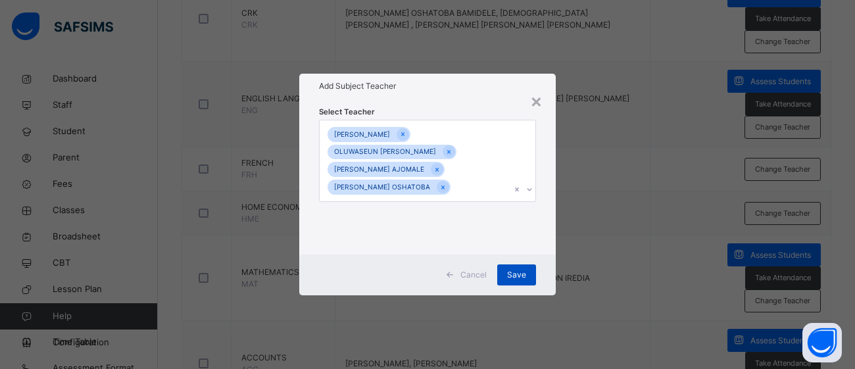
click at [514, 277] on span "Save" at bounding box center [516, 275] width 19 height 12
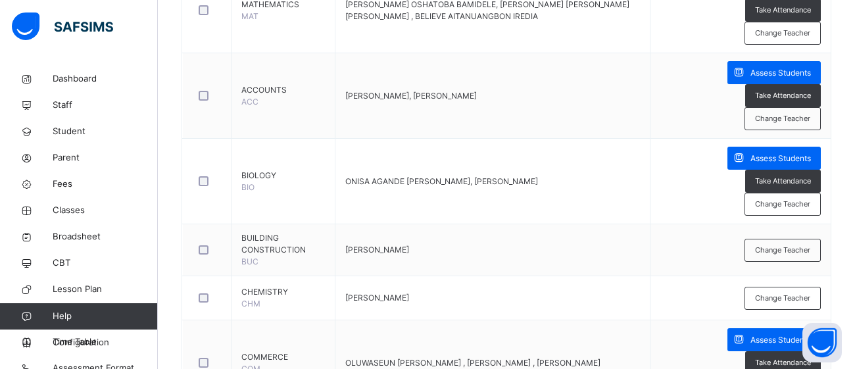
scroll to position [953, 0]
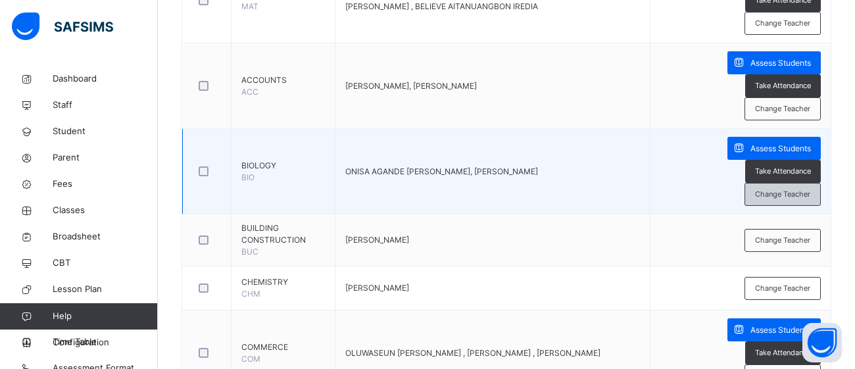
click at [783, 192] on span "Change Teacher" at bounding box center [782, 194] width 55 height 11
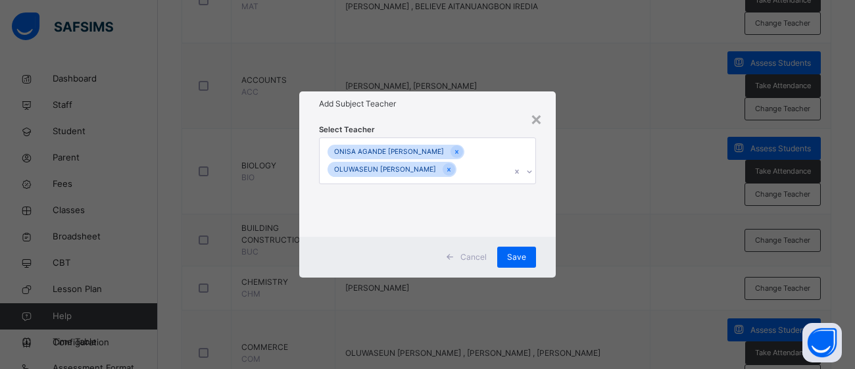
click at [470, 167] on div "ONISA AGANDE [PERSON_NAME] OLUWASEUN [PERSON_NAME]" at bounding box center [415, 160] width 191 height 45
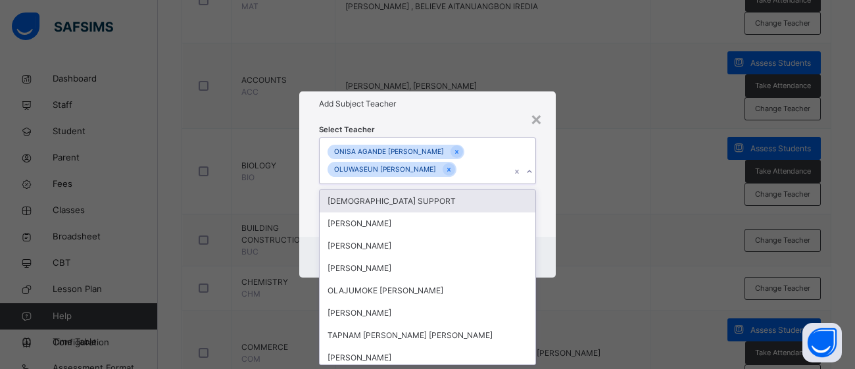
scroll to position [0, 0]
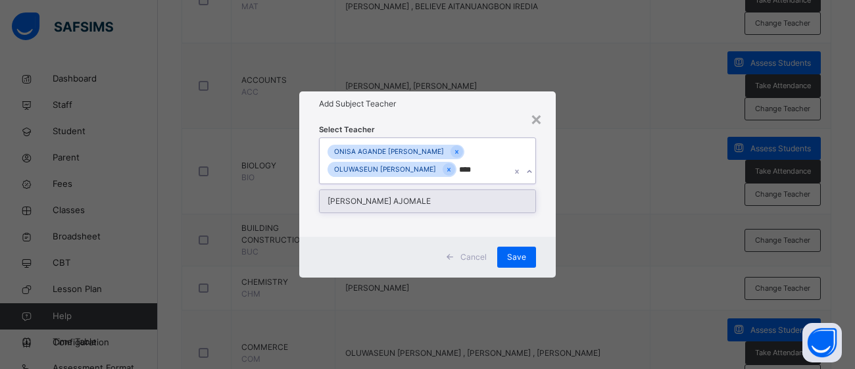
type input "*****"
click at [462, 197] on div "[PERSON_NAME] AJOMALE" at bounding box center [428, 201] width 216 height 22
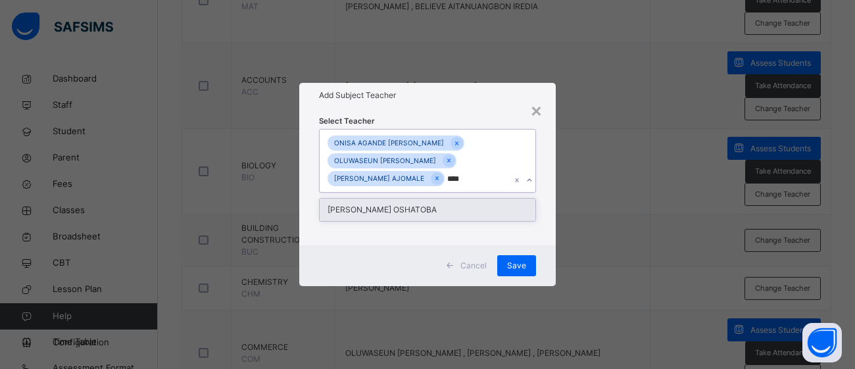
type input "*****"
click at [455, 220] on div "[PERSON_NAME] OSHATOBA" at bounding box center [428, 210] width 216 height 22
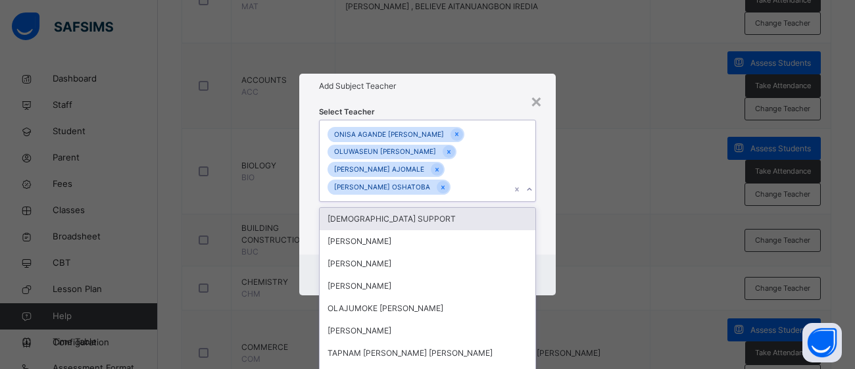
click at [629, 213] on div "× Add Subject Teacher Select Teacher option [PERSON_NAME] OSHATOBA, selected. o…" at bounding box center [427, 184] width 855 height 369
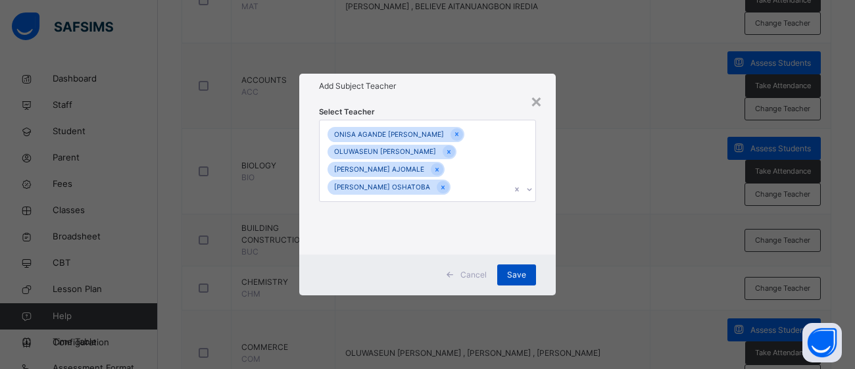
click at [518, 278] on span "Save" at bounding box center [516, 275] width 19 height 12
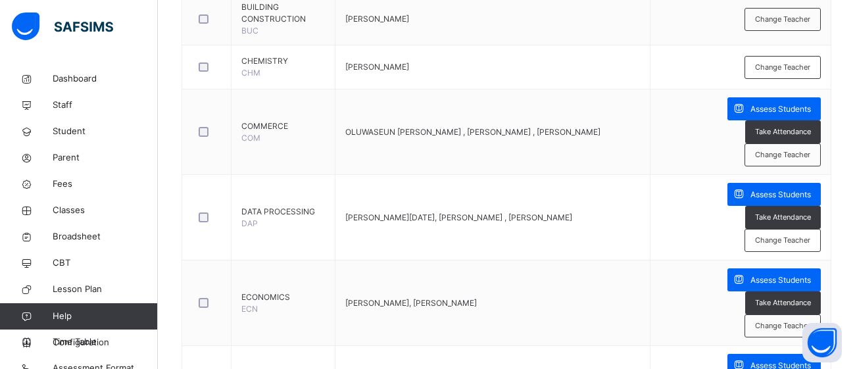
scroll to position [1181, 0]
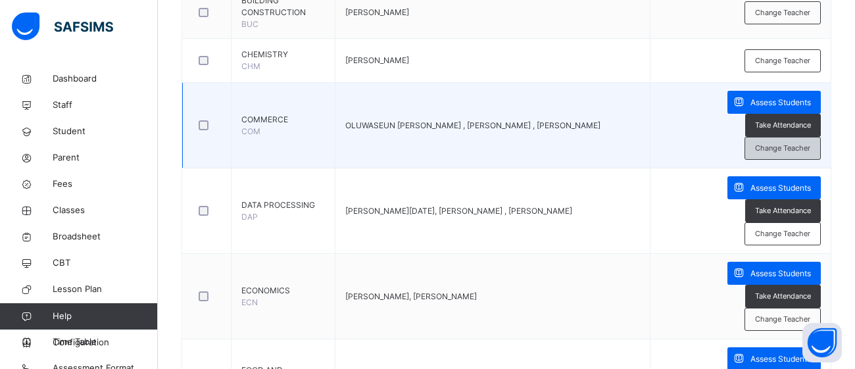
click at [787, 147] on span "Change Teacher" at bounding box center [782, 148] width 55 height 11
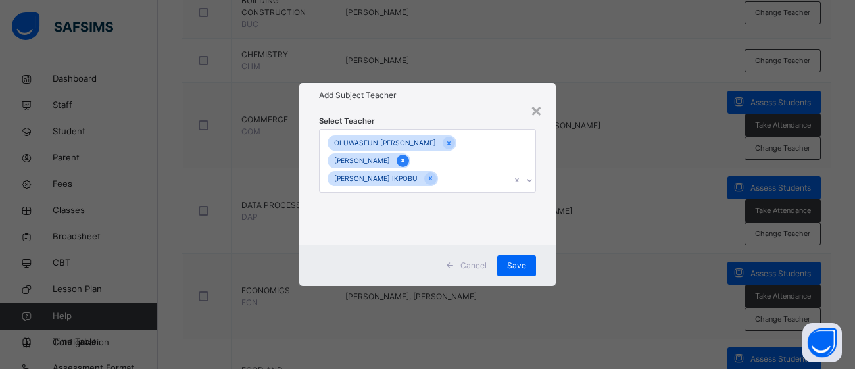
click at [399, 163] on icon at bounding box center [402, 160] width 7 height 9
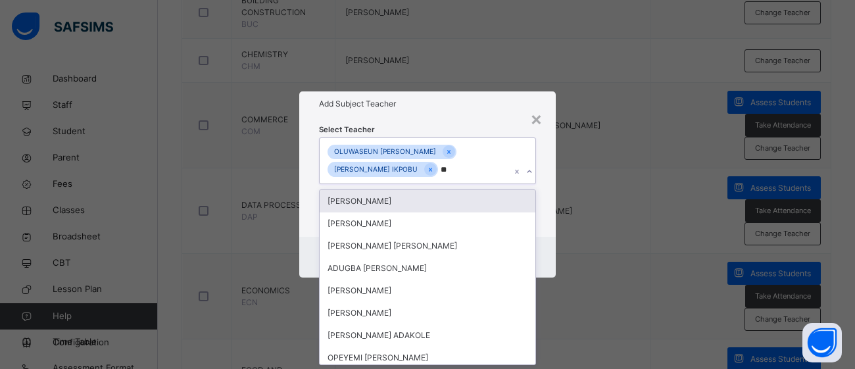
scroll to position [0, 0]
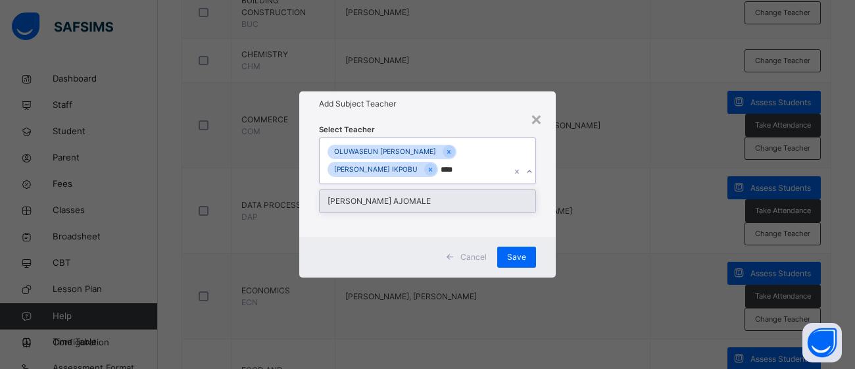
type input "*****"
click at [451, 201] on div "[PERSON_NAME] AJOMALE" at bounding box center [428, 201] width 216 height 22
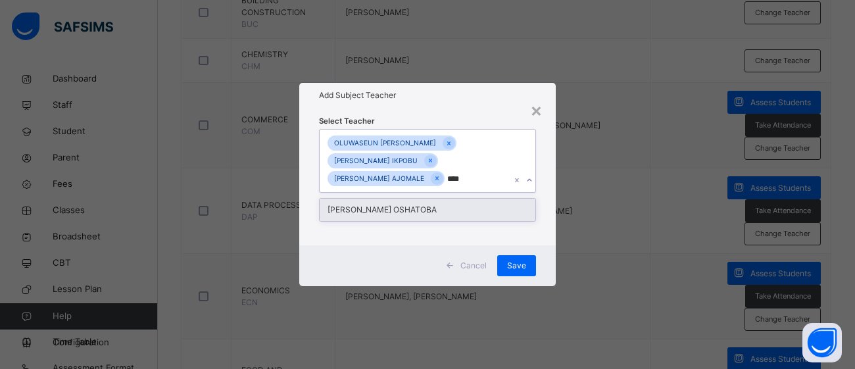
type input "*****"
click at [468, 212] on div "[PERSON_NAME] OSHATOBA" at bounding box center [428, 210] width 216 height 22
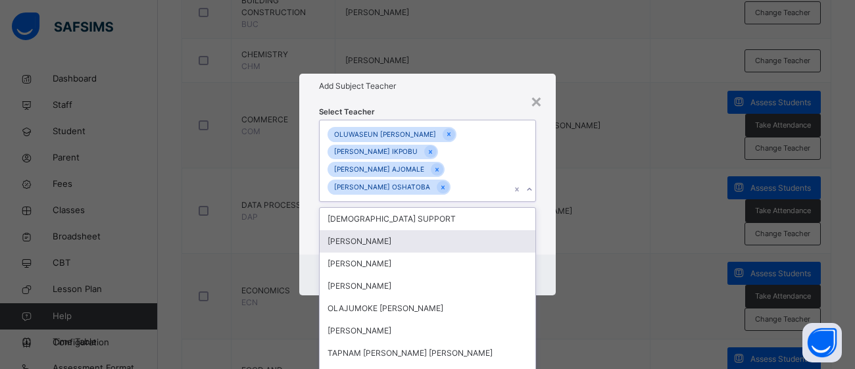
click at [578, 226] on div "× Add Subject Teacher Select Teacher option [PERSON_NAME] OSHATOBA, selected. o…" at bounding box center [427, 184] width 855 height 369
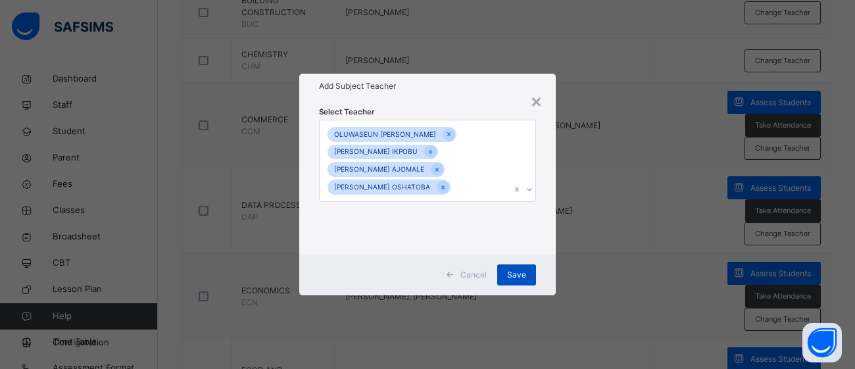
click at [513, 270] on span "Save" at bounding box center [516, 275] width 19 height 12
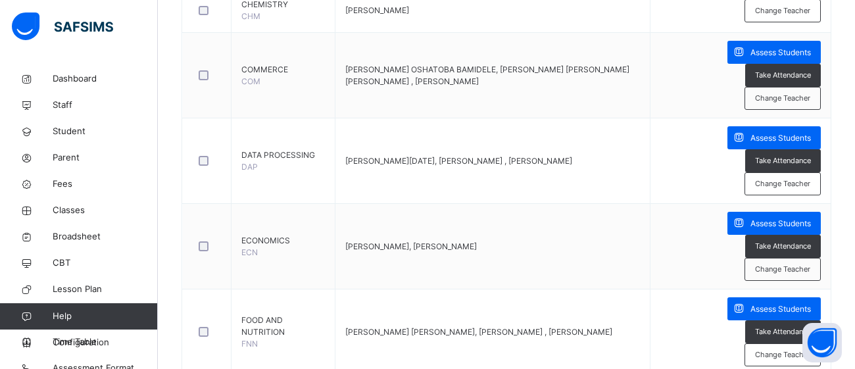
scroll to position [1224, 0]
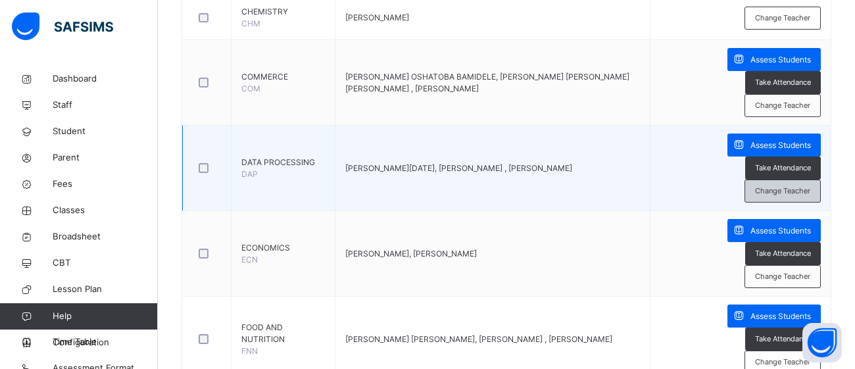
click at [762, 189] on span "Change Teacher" at bounding box center [782, 191] width 55 height 11
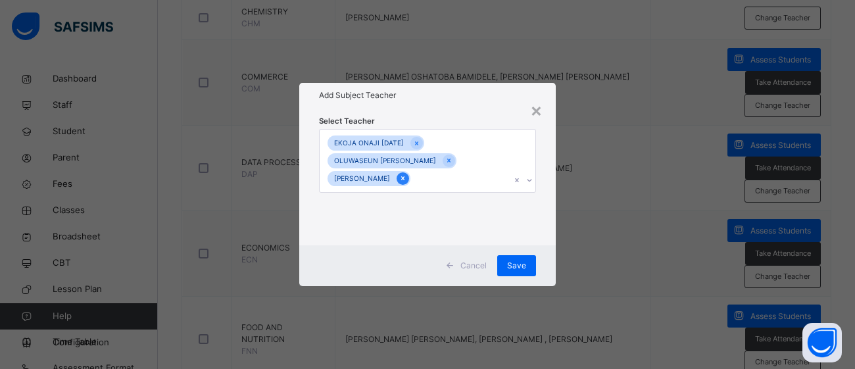
click at [399, 180] on icon at bounding box center [402, 178] width 7 height 9
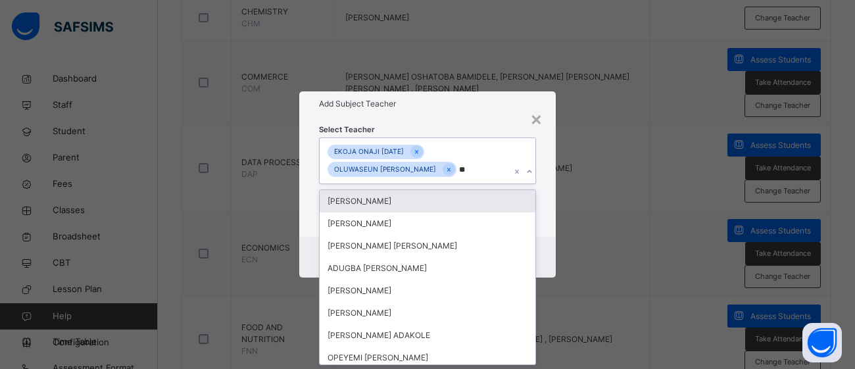
scroll to position [0, 0]
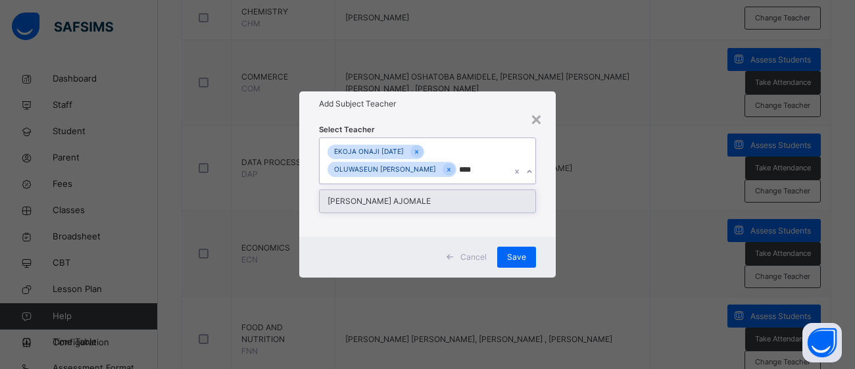
type input "*****"
click at [470, 206] on div "[PERSON_NAME] AJOMALE" at bounding box center [428, 201] width 216 height 22
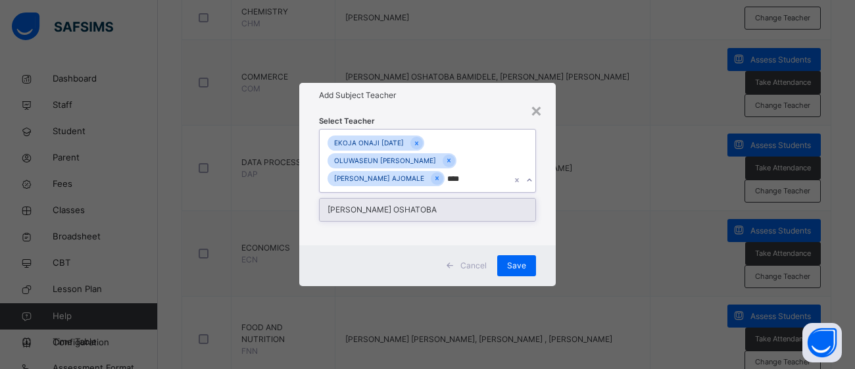
type input "*****"
click at [454, 211] on div "[PERSON_NAME] OSHATOBA" at bounding box center [428, 210] width 216 height 22
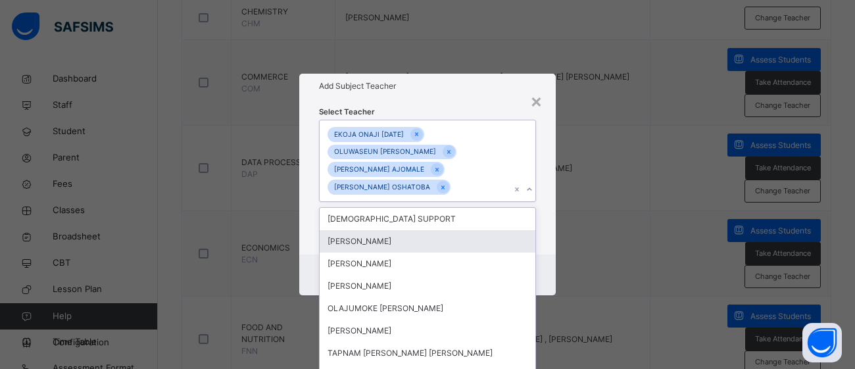
click at [594, 241] on div "× Add Subject Teacher Select Teacher option [PERSON_NAME] OSHATOBA, selected. o…" at bounding box center [427, 184] width 855 height 369
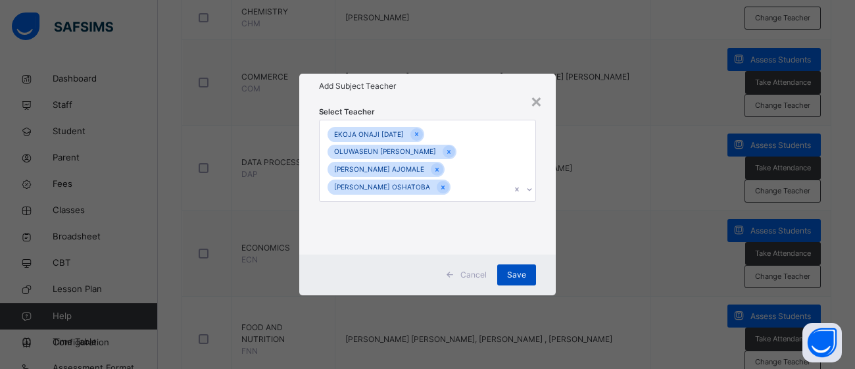
click at [526, 276] on div "Save" at bounding box center [516, 274] width 39 height 21
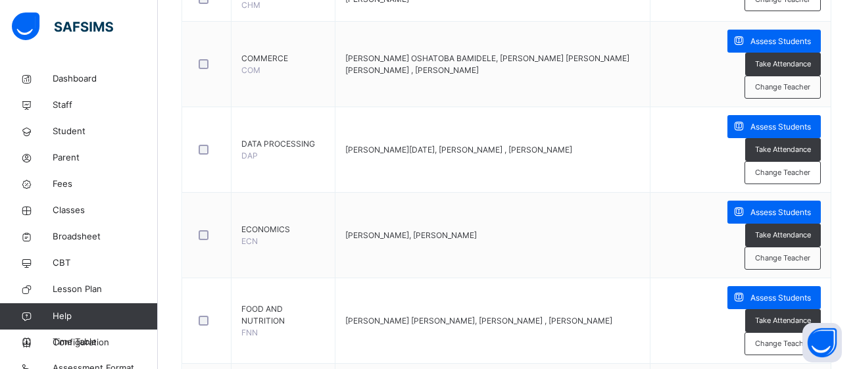
scroll to position [1252, 0]
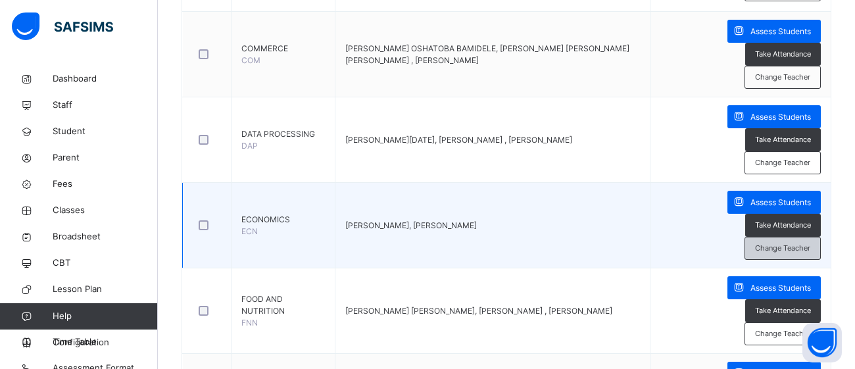
click at [778, 246] on span "Change Teacher" at bounding box center [782, 248] width 55 height 11
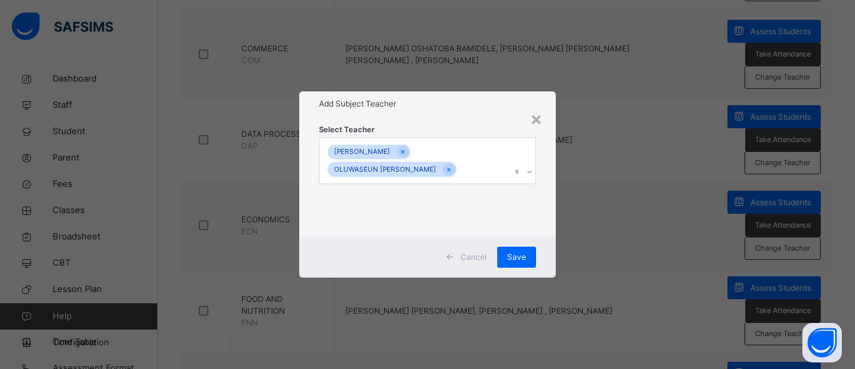
click at [480, 176] on div "[PERSON_NAME] N OLUWASEUN [PERSON_NAME]" at bounding box center [415, 160] width 191 height 45
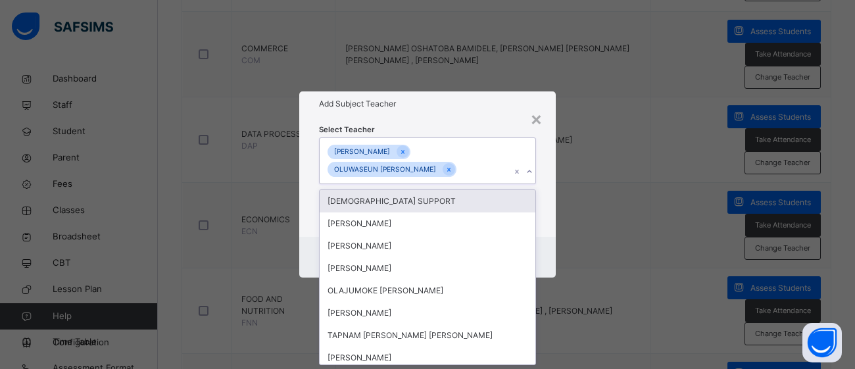
scroll to position [0, 0]
type input "****"
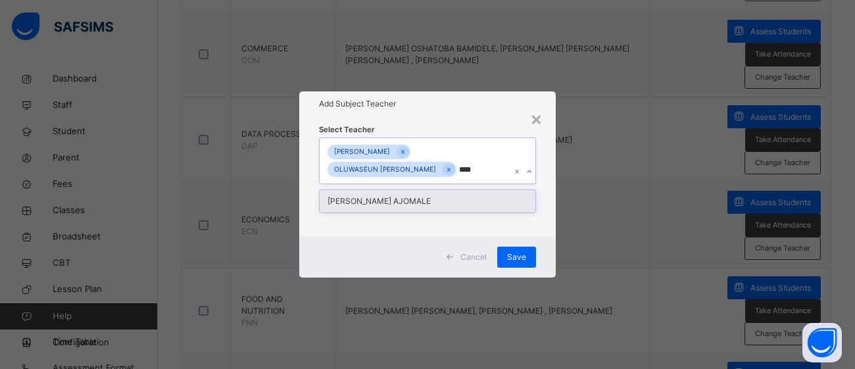
click at [464, 197] on div "[PERSON_NAME] AJOMALE" at bounding box center [428, 201] width 216 height 22
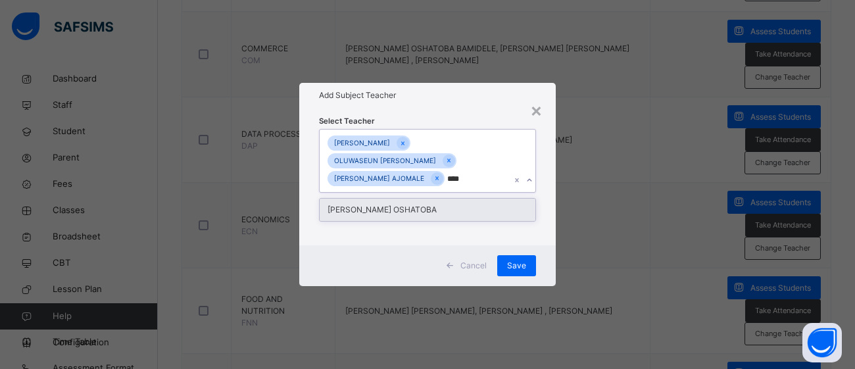
type input "*****"
click at [491, 205] on div "[PERSON_NAME] OSHATOBA" at bounding box center [428, 210] width 216 height 22
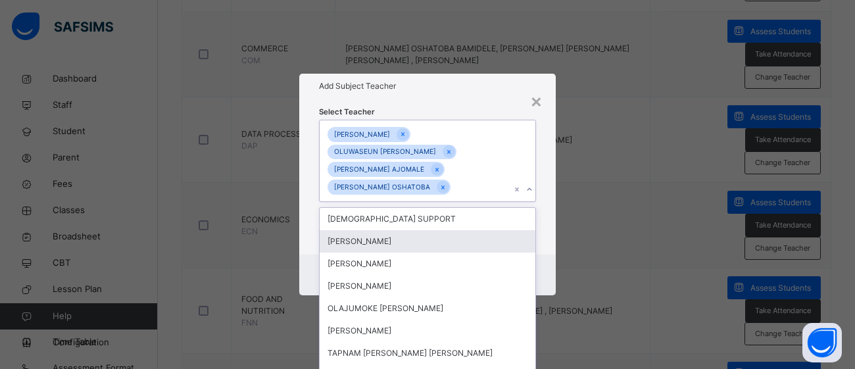
click at [595, 245] on div "× Add Subject Teacher Select Teacher option [PERSON_NAME] OSHATOBA, selected. o…" at bounding box center [427, 184] width 855 height 369
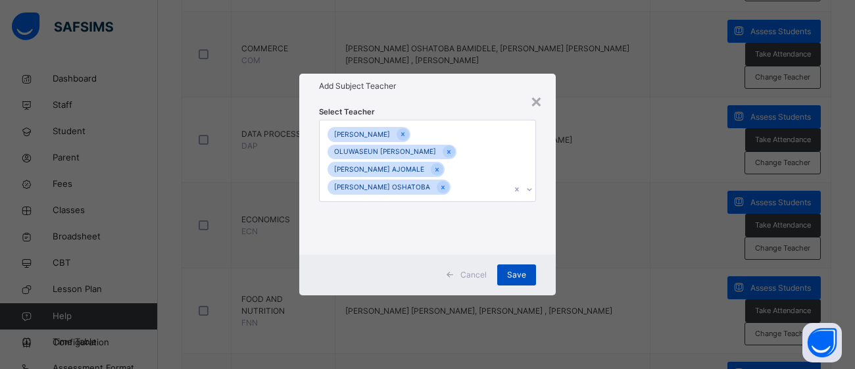
click at [518, 282] on div "Save" at bounding box center [516, 274] width 39 height 21
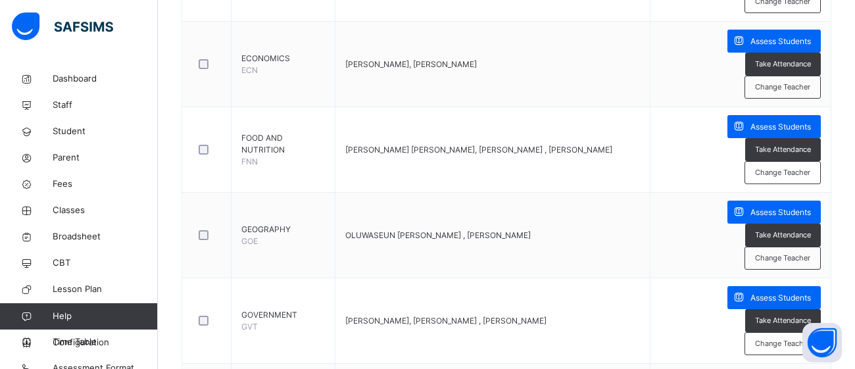
scroll to position [1420, 0]
